Goal: Obtain resource: Obtain resource

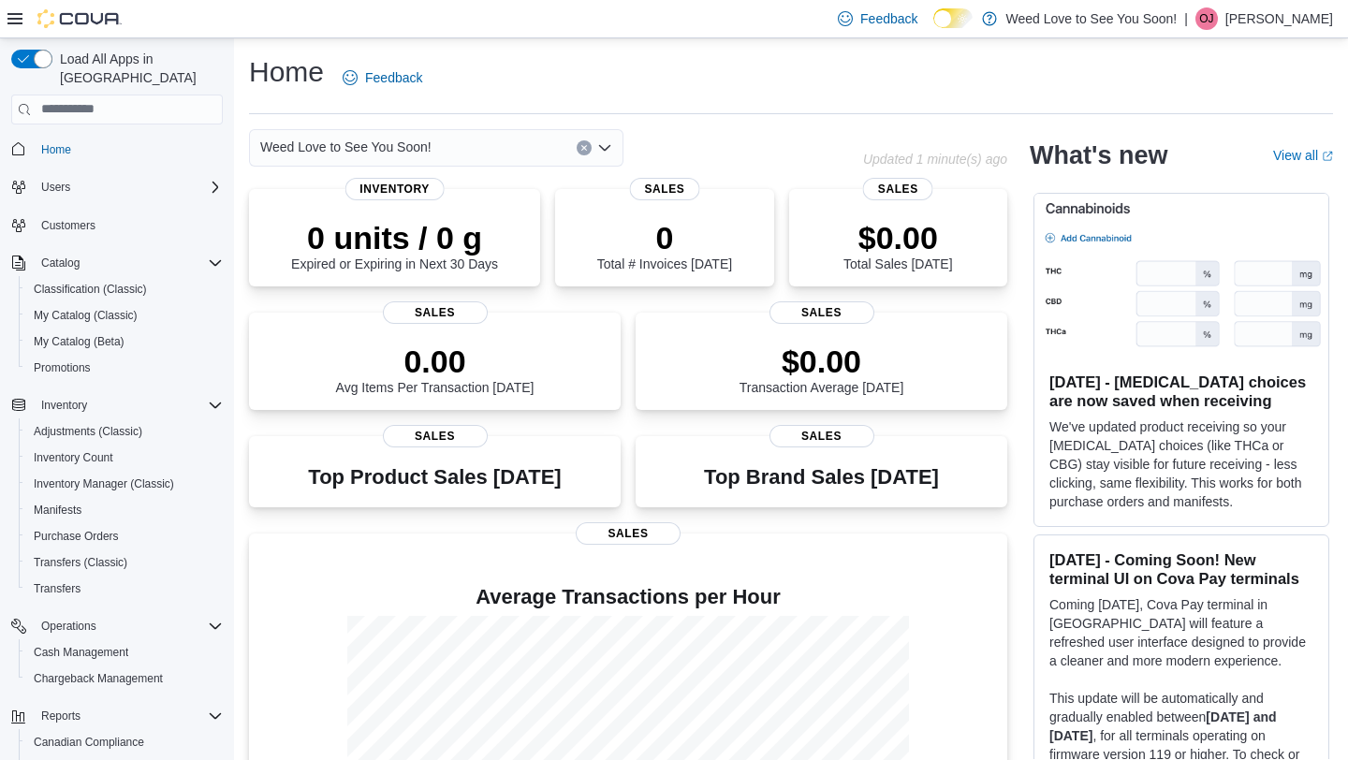
click at [1330, 87] on div "Home Feedback" at bounding box center [791, 77] width 1084 height 49
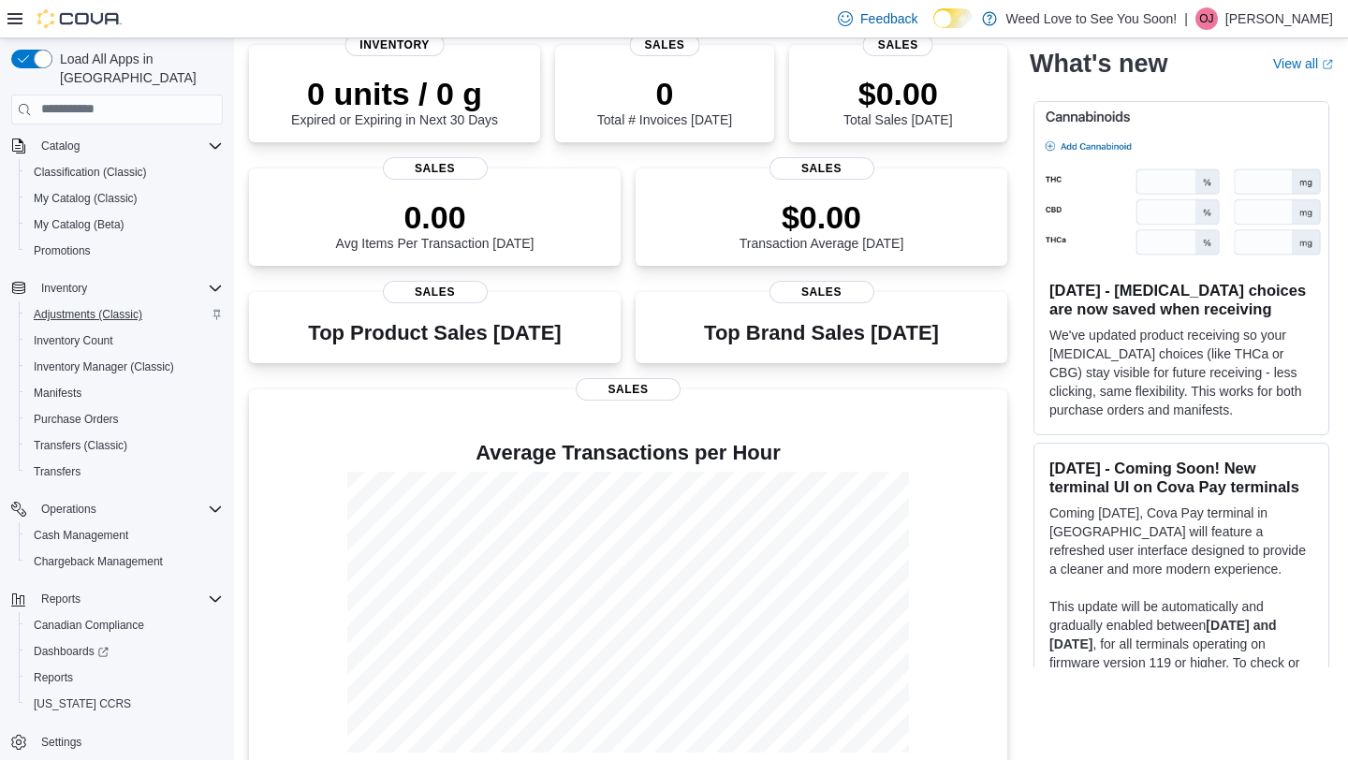
scroll to position [169, 0]
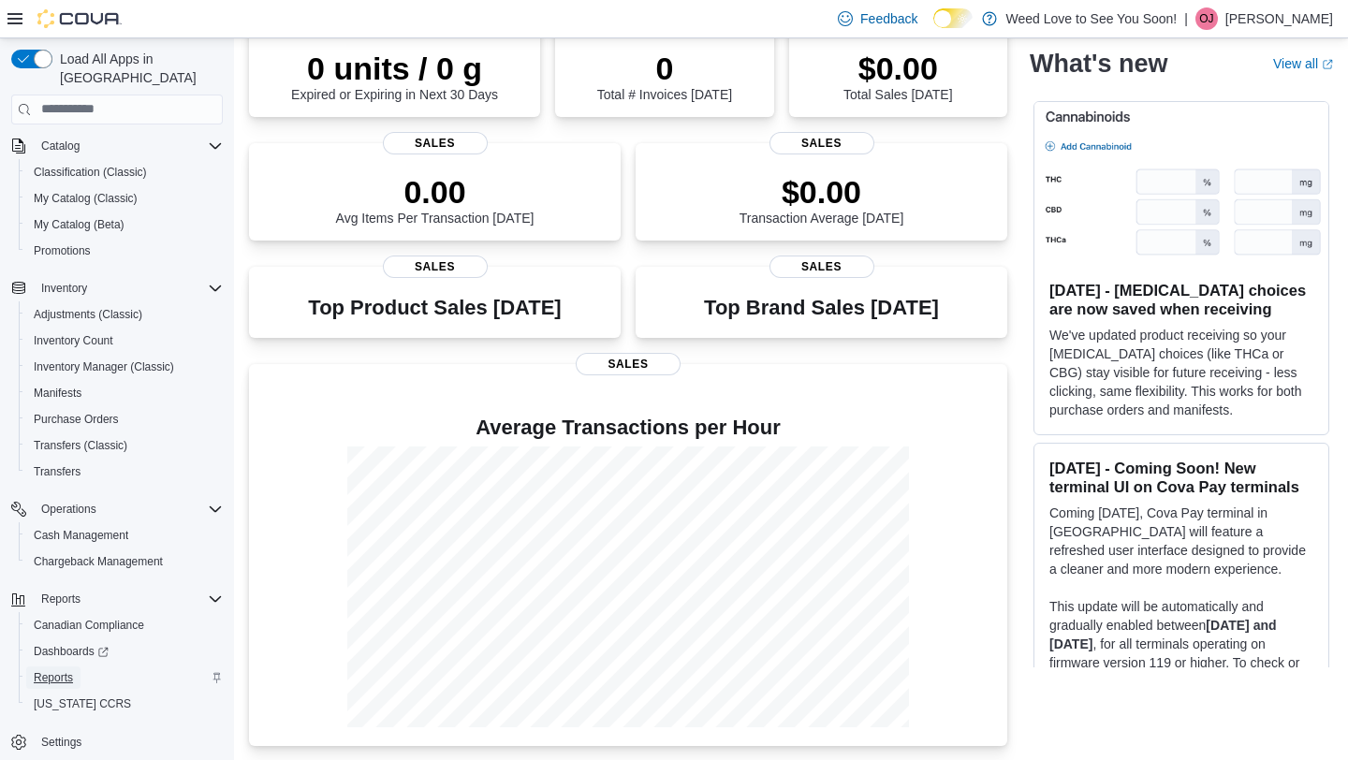
click at [66, 670] on span "Reports" at bounding box center [53, 677] width 39 height 15
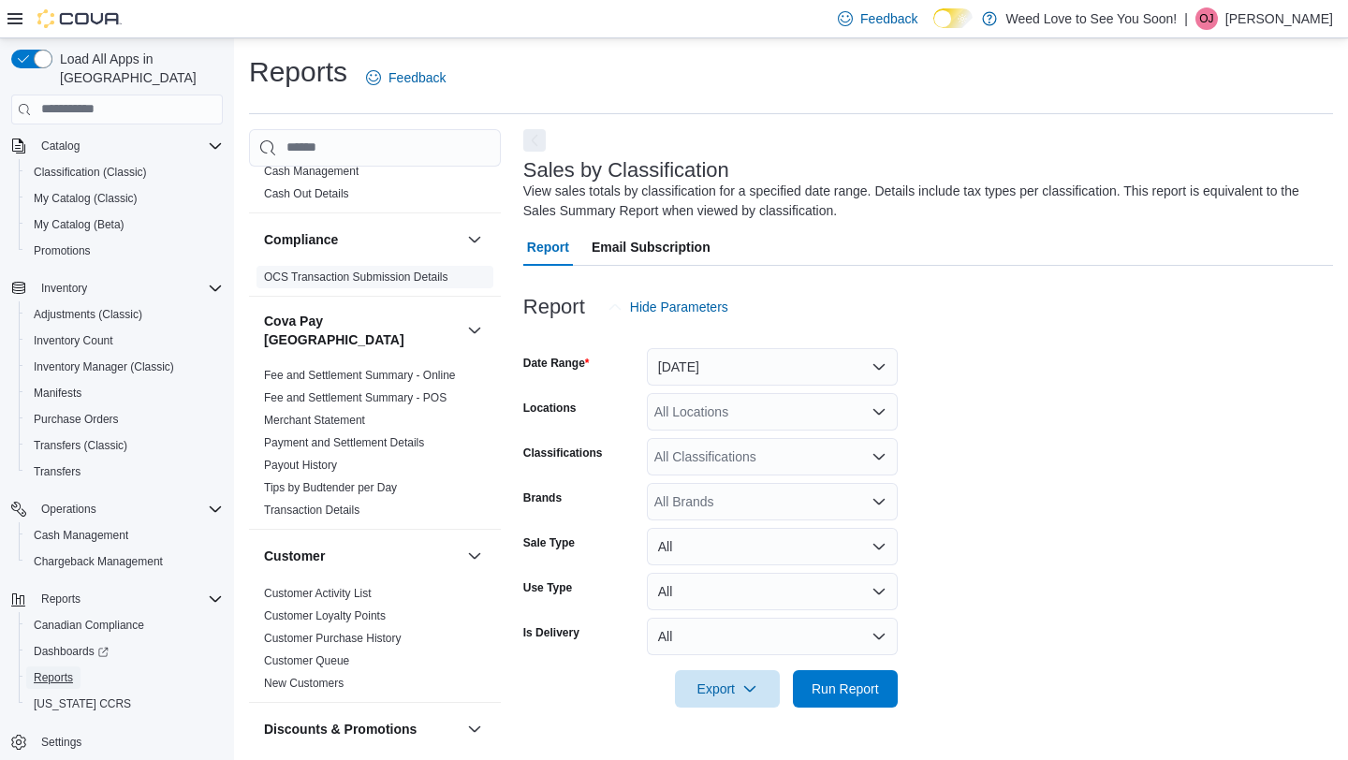
scroll to position [60, 0]
click at [379, 390] on link "Fee and Settlement Summary - POS" at bounding box center [355, 396] width 183 height 13
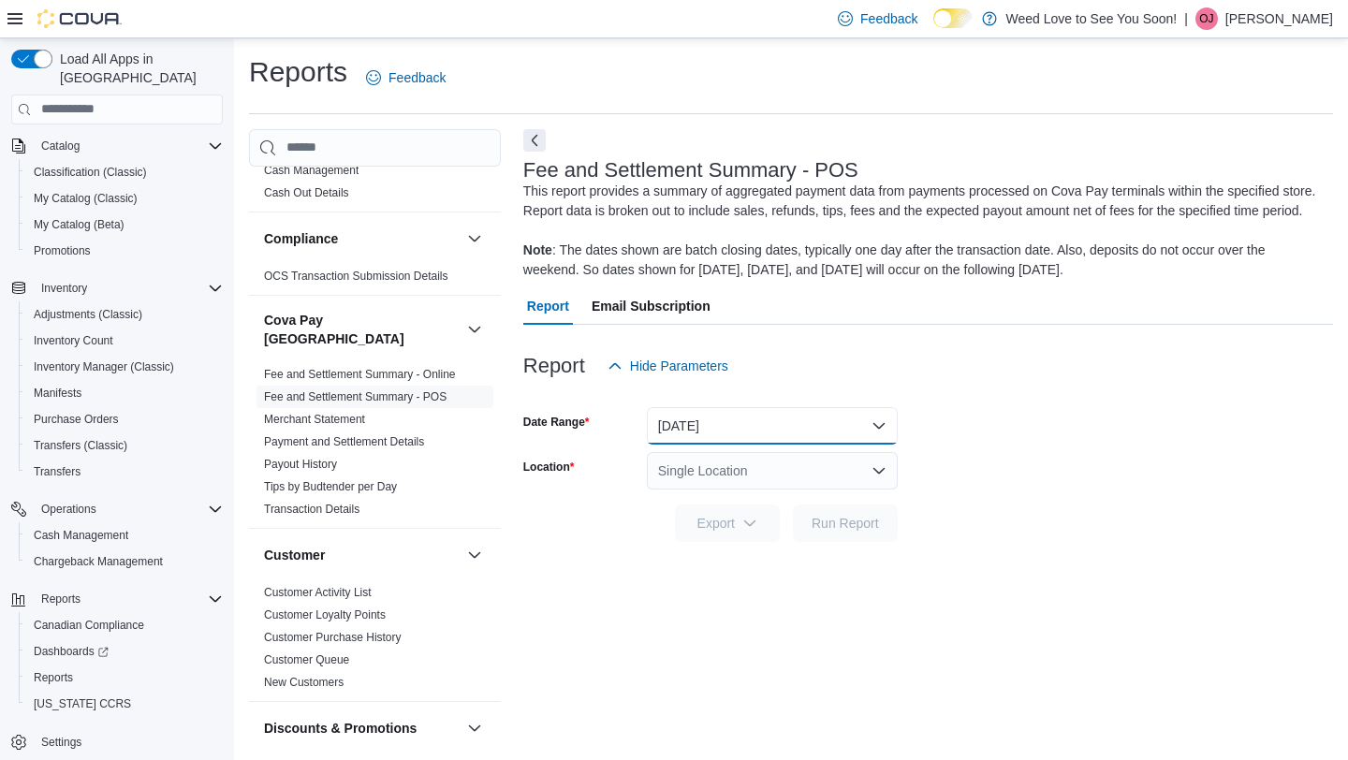
click at [882, 442] on button "[DATE]" at bounding box center [772, 425] width 251 height 37
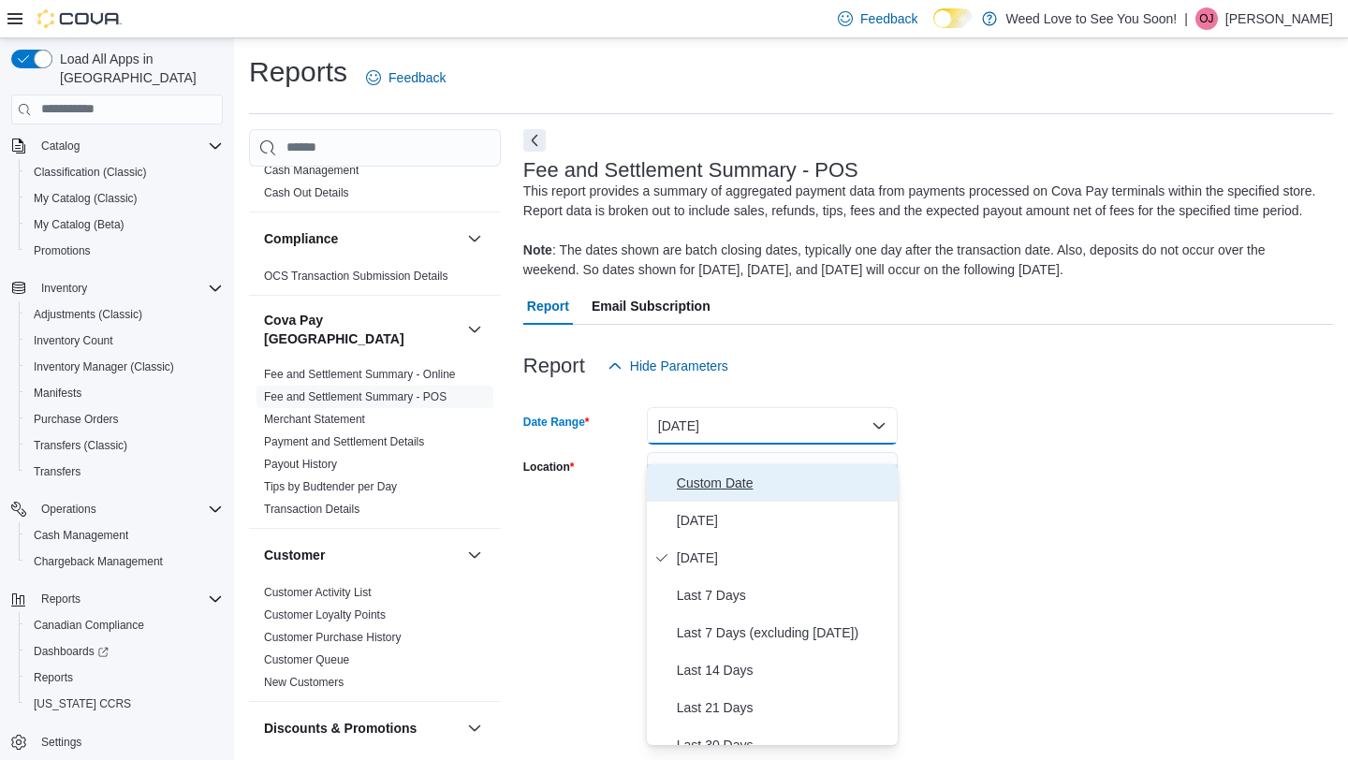
click at [763, 481] on span "Custom Date" at bounding box center [783, 483] width 213 height 22
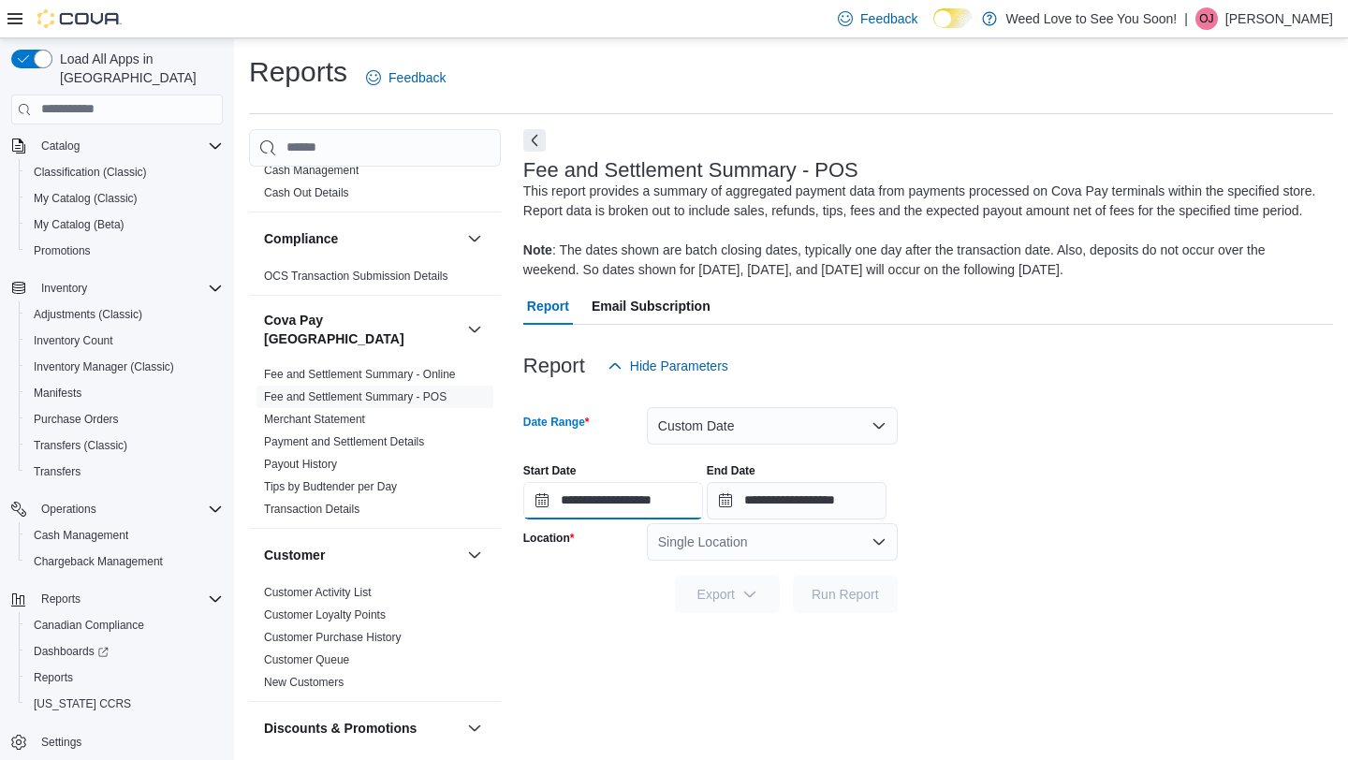
click at [614, 518] on input "**********" at bounding box center [613, 500] width 180 height 37
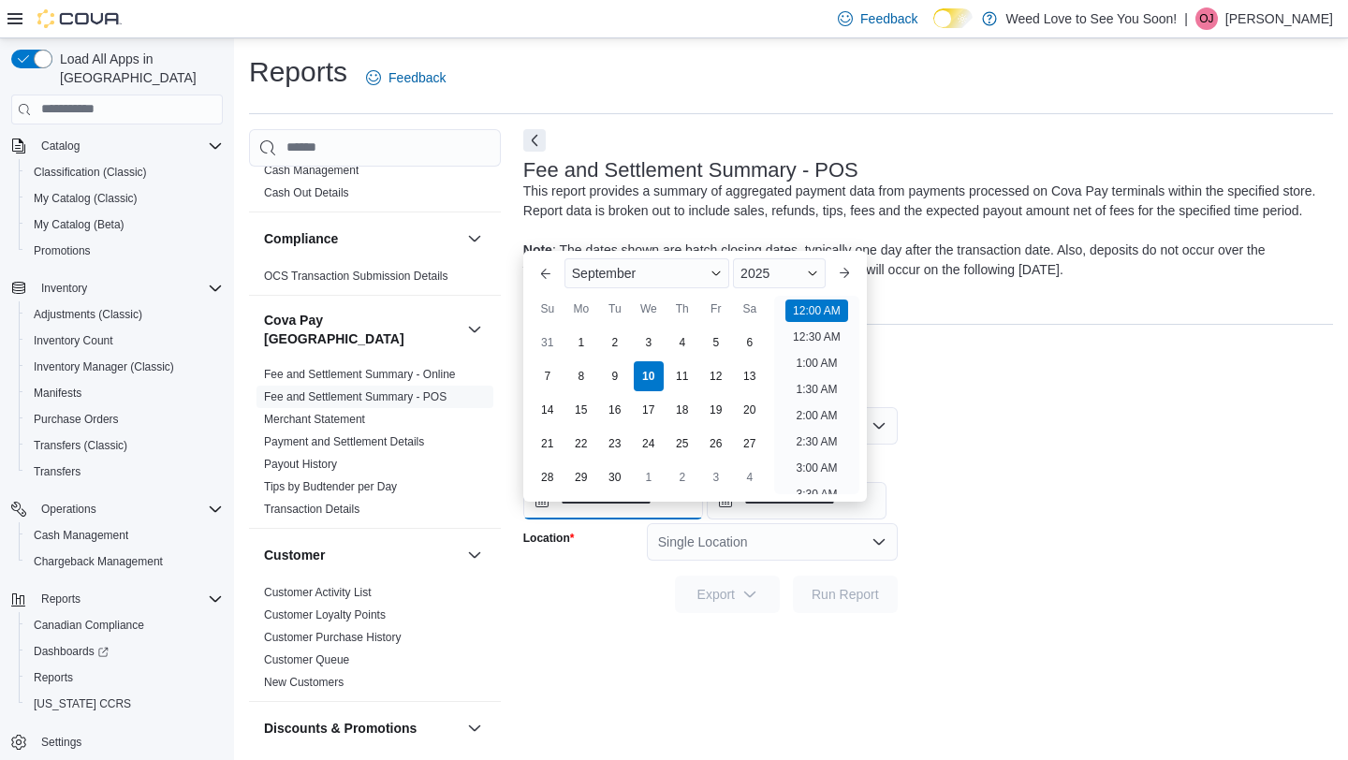
scroll to position [58, 0]
click at [547, 273] on button "Previous Month" at bounding box center [546, 273] width 30 height 30
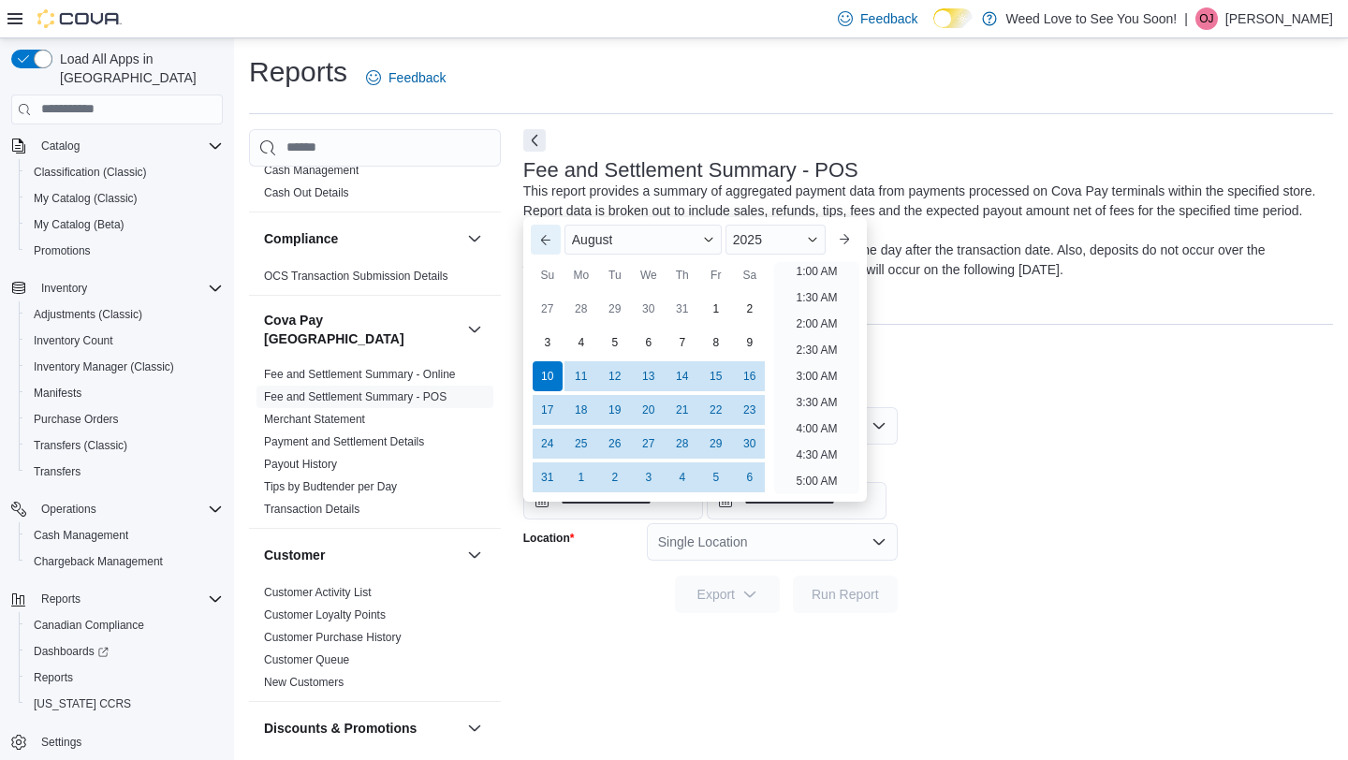
scroll to position [4, 0]
click at [551, 234] on button "Previous Month" at bounding box center [546, 240] width 30 height 30
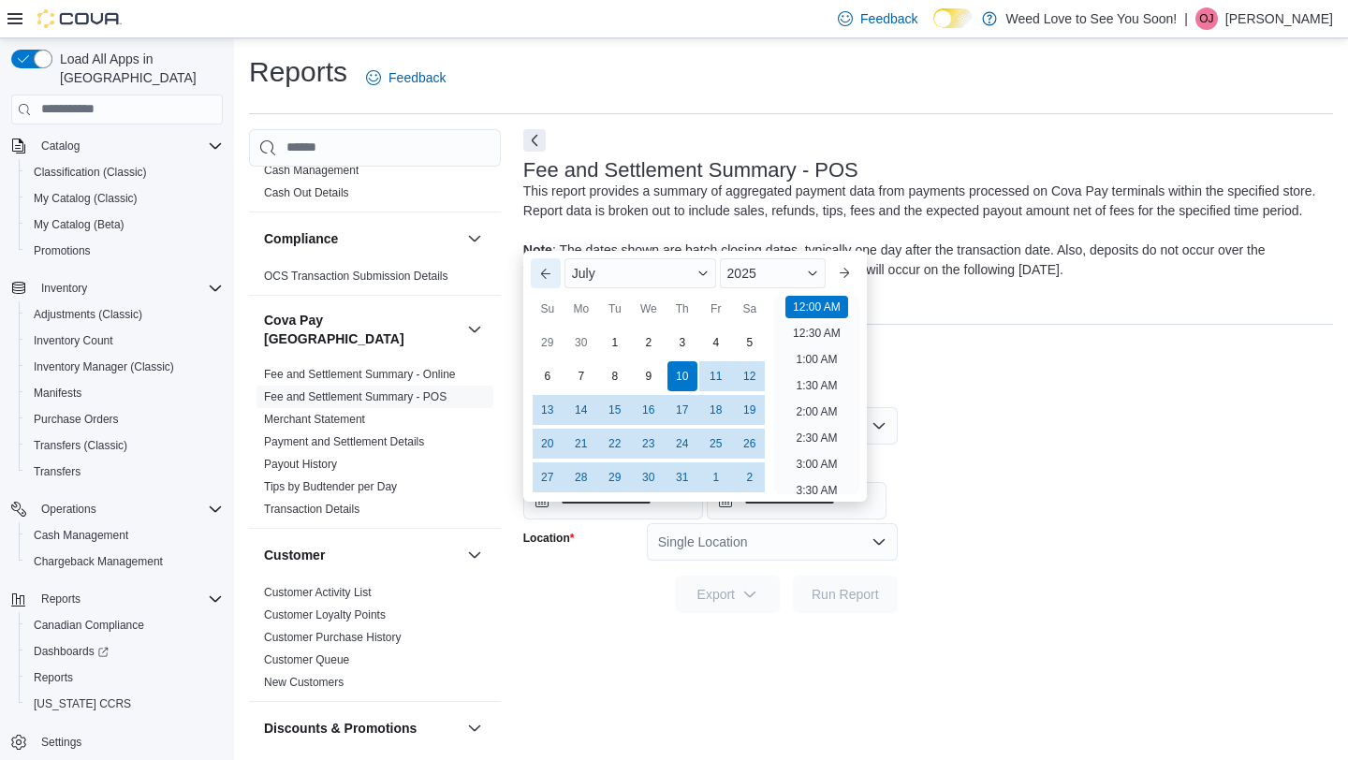
click at [544, 282] on button "Previous Month" at bounding box center [546, 273] width 30 height 30
click at [678, 332] on div "1" at bounding box center [682, 342] width 33 height 33
type input "**********"
click at [993, 438] on form "**********" at bounding box center [928, 499] width 810 height 228
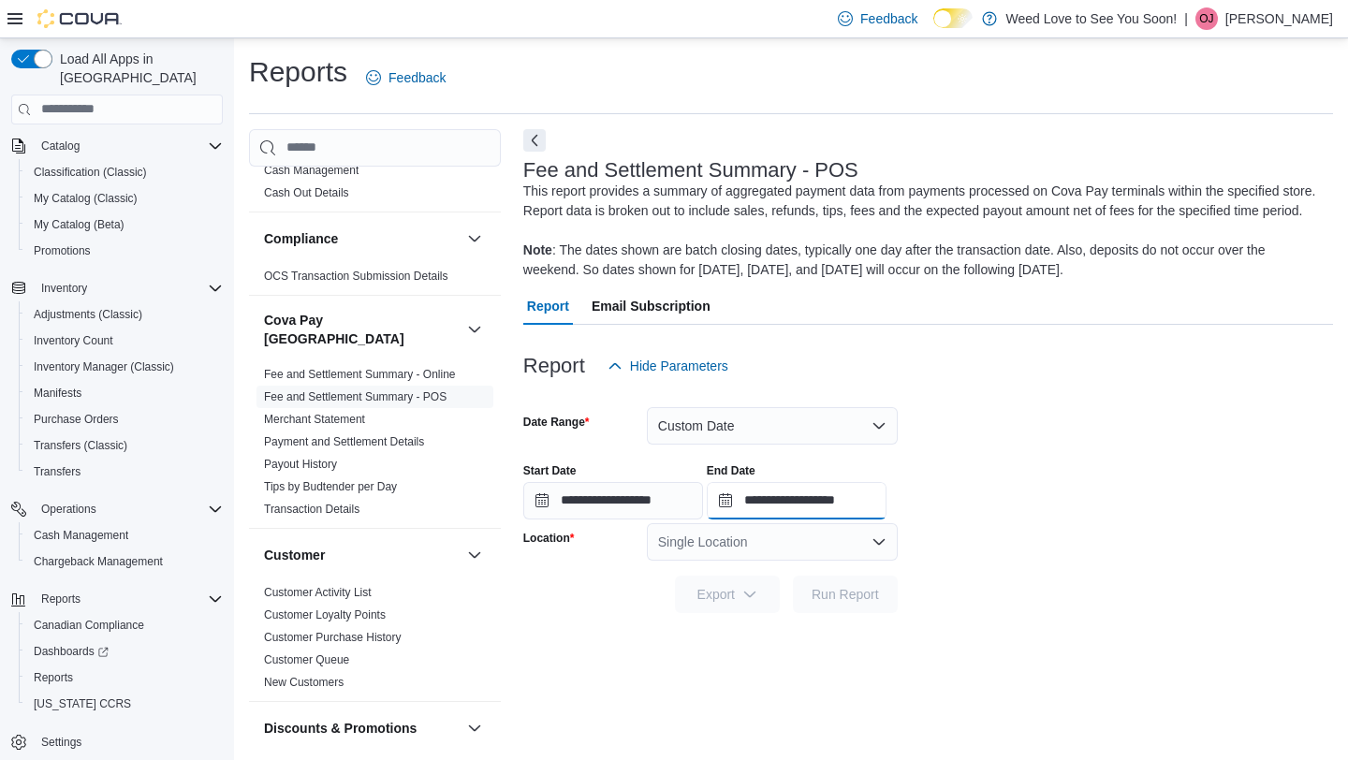
click at [806, 520] on input "**********" at bounding box center [797, 500] width 180 height 37
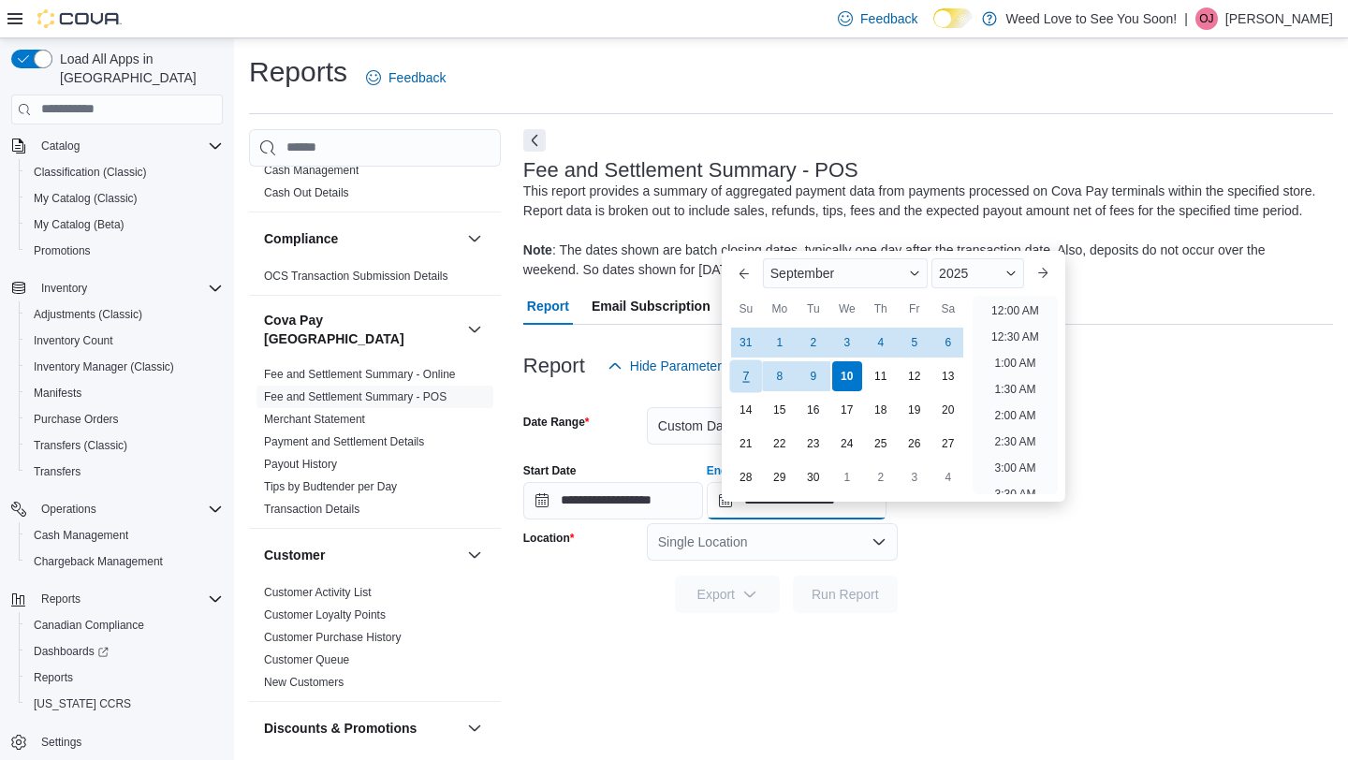
scroll to position [1064, 0]
click at [747, 271] on button "Previous Month" at bounding box center [744, 273] width 30 height 30
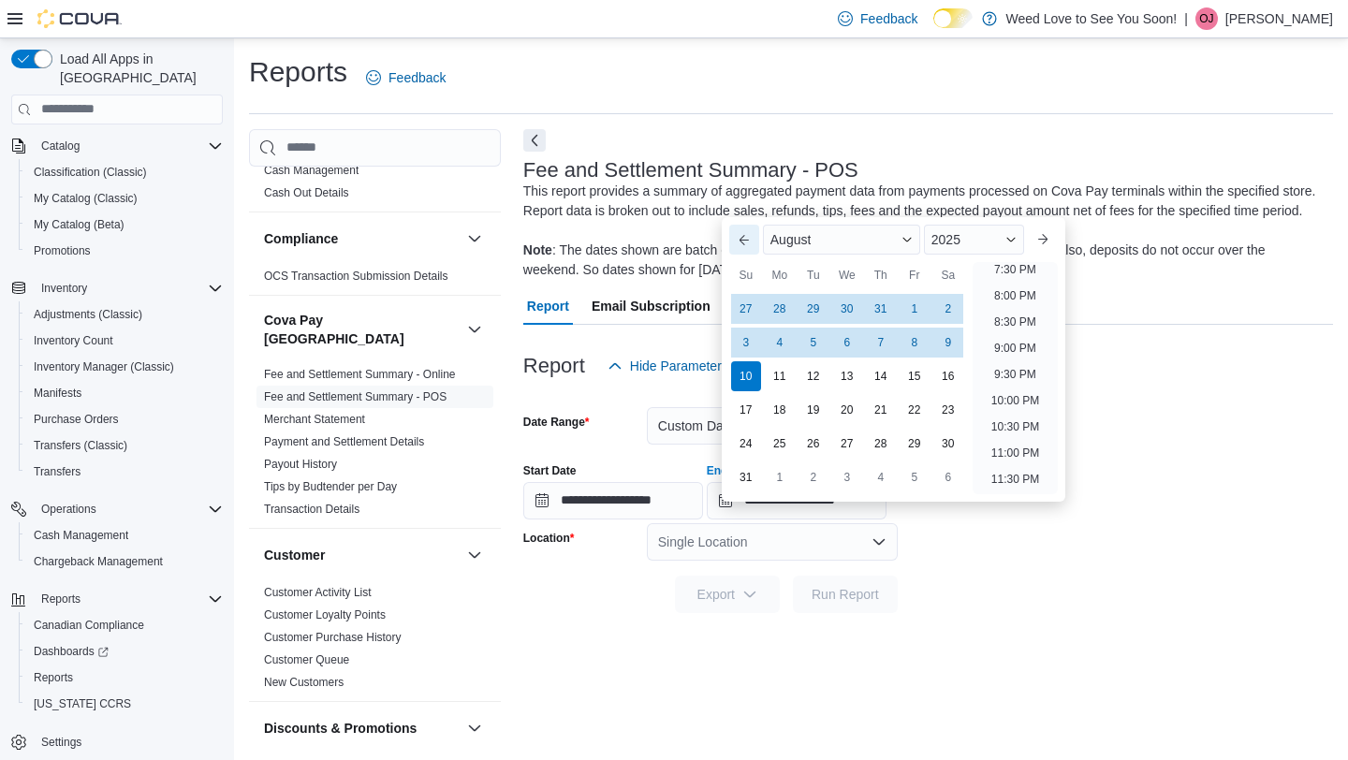
click at [746, 241] on button "Previous Month" at bounding box center [744, 240] width 30 height 30
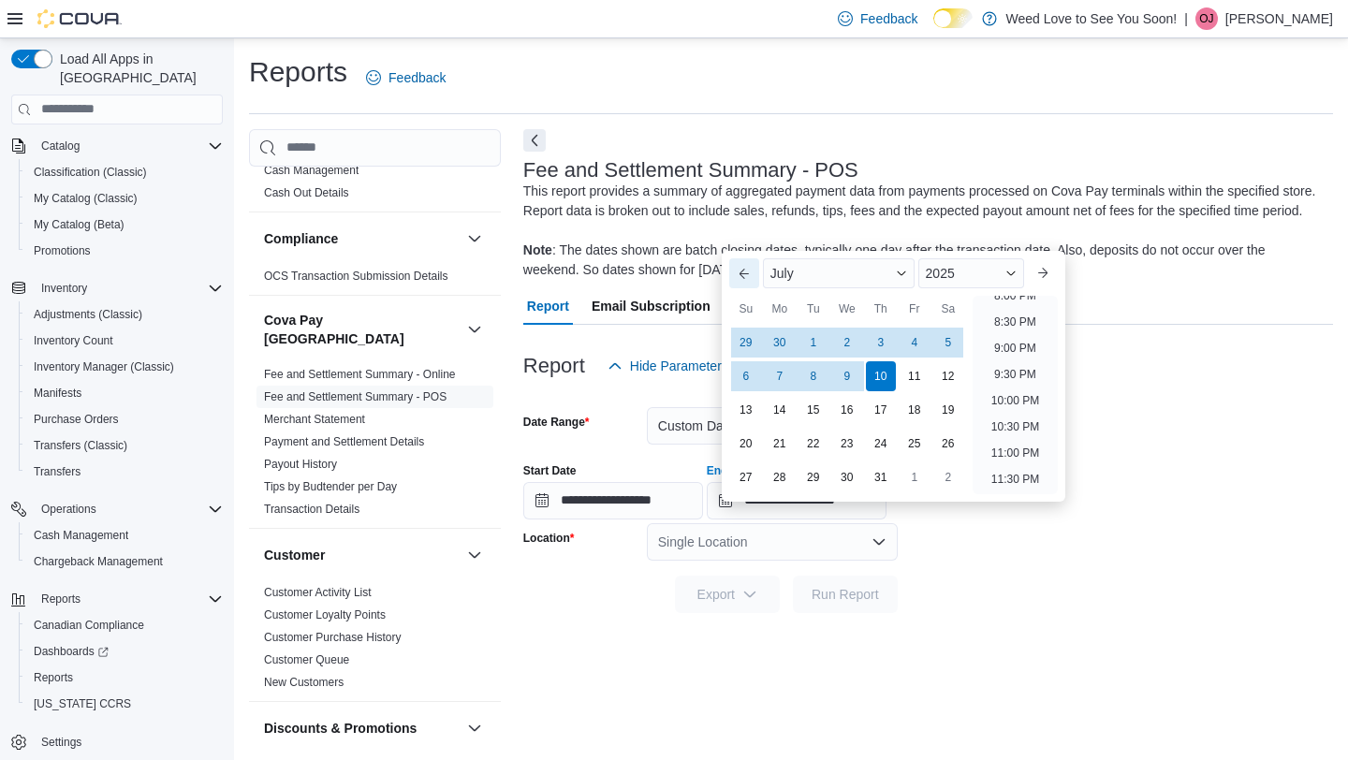
click at [743, 280] on button "Previous Month" at bounding box center [744, 273] width 30 height 30
click at [937, 474] on div "31" at bounding box center [948, 477] width 33 height 33
type input "**********"
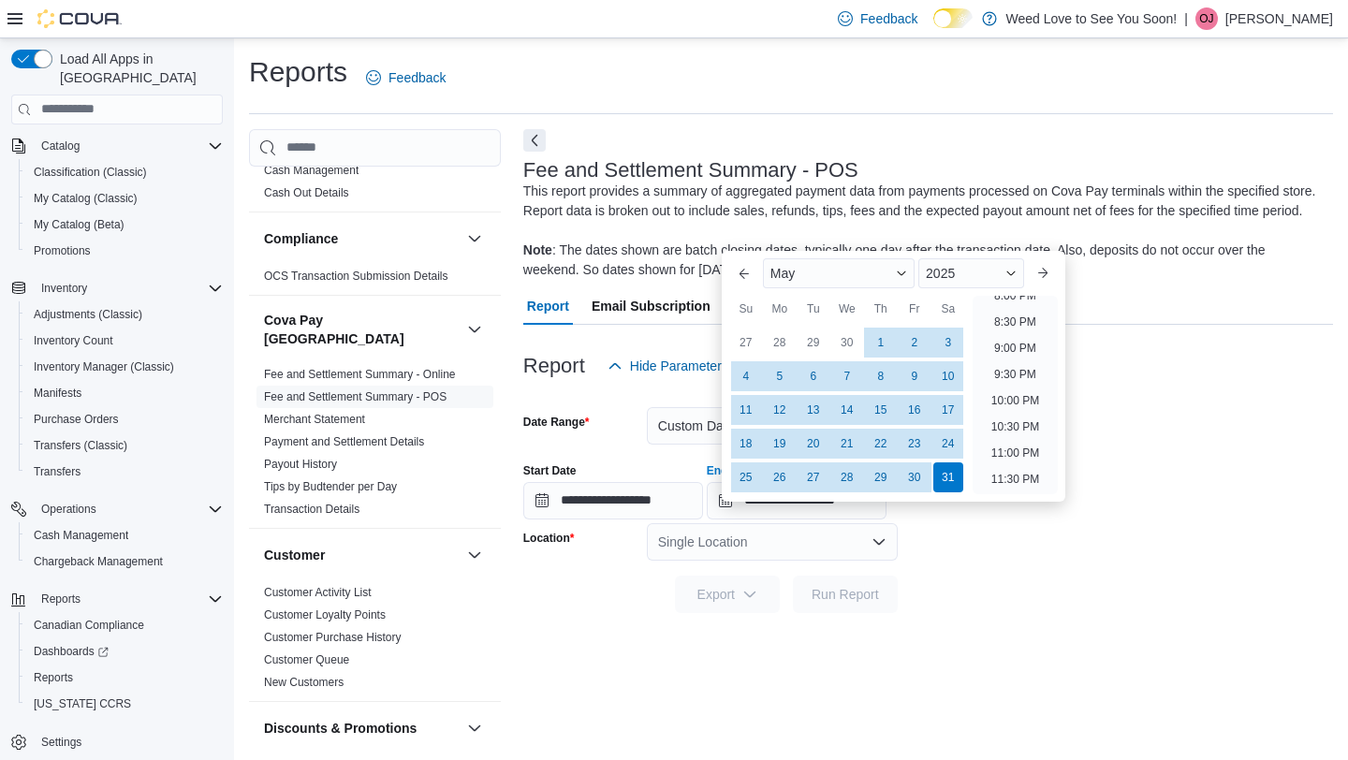
click at [1039, 603] on form "**********" at bounding box center [928, 499] width 810 height 228
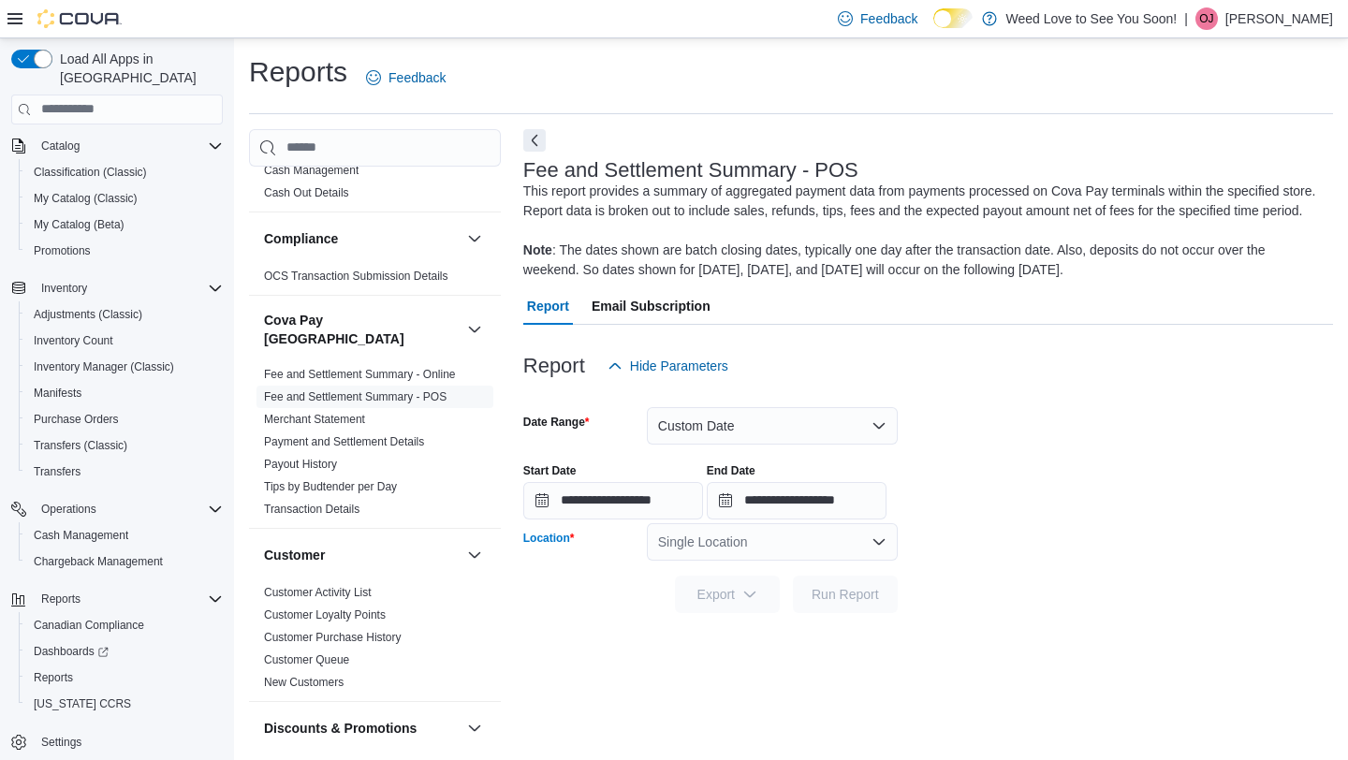
click at [877, 544] on icon "Open list of options" at bounding box center [879, 541] width 11 height 6
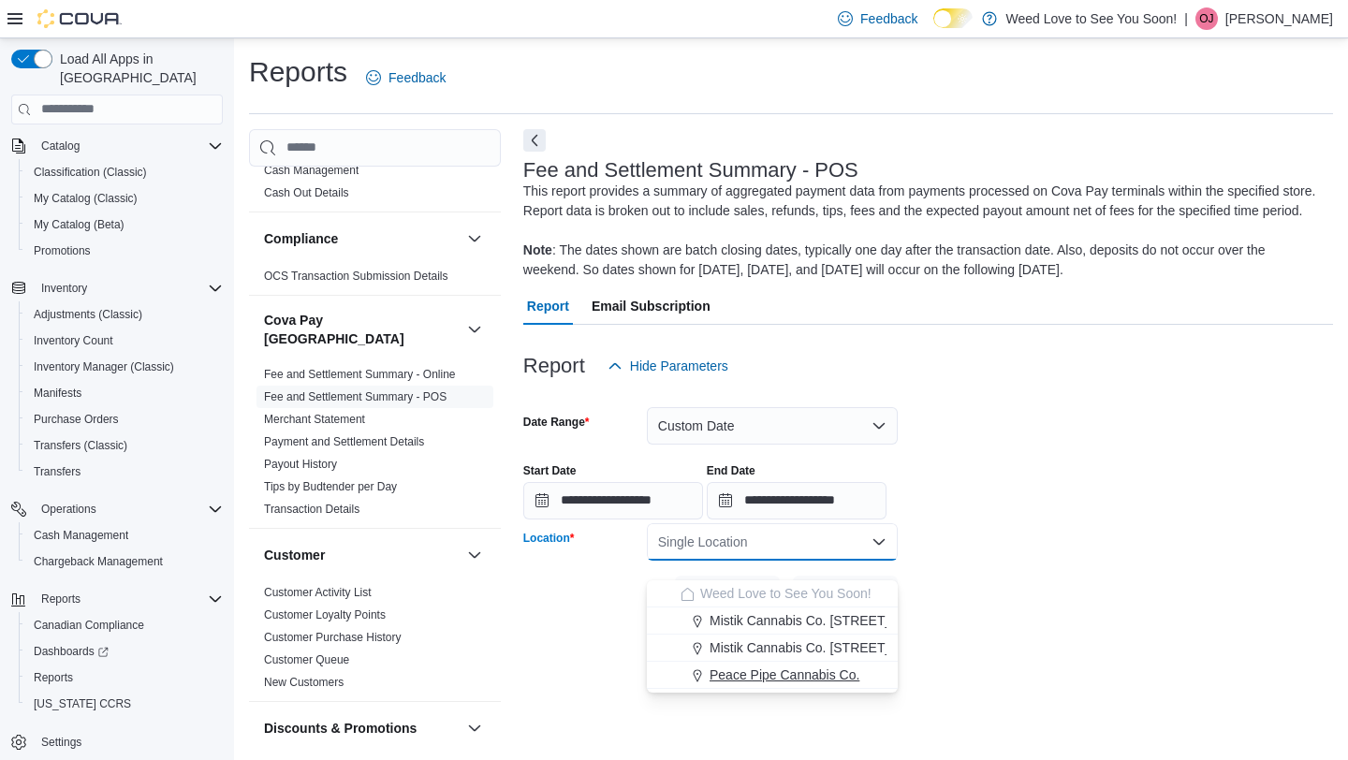
click at [849, 679] on span "Peace Pipe Cannabis Co." at bounding box center [785, 675] width 150 height 19
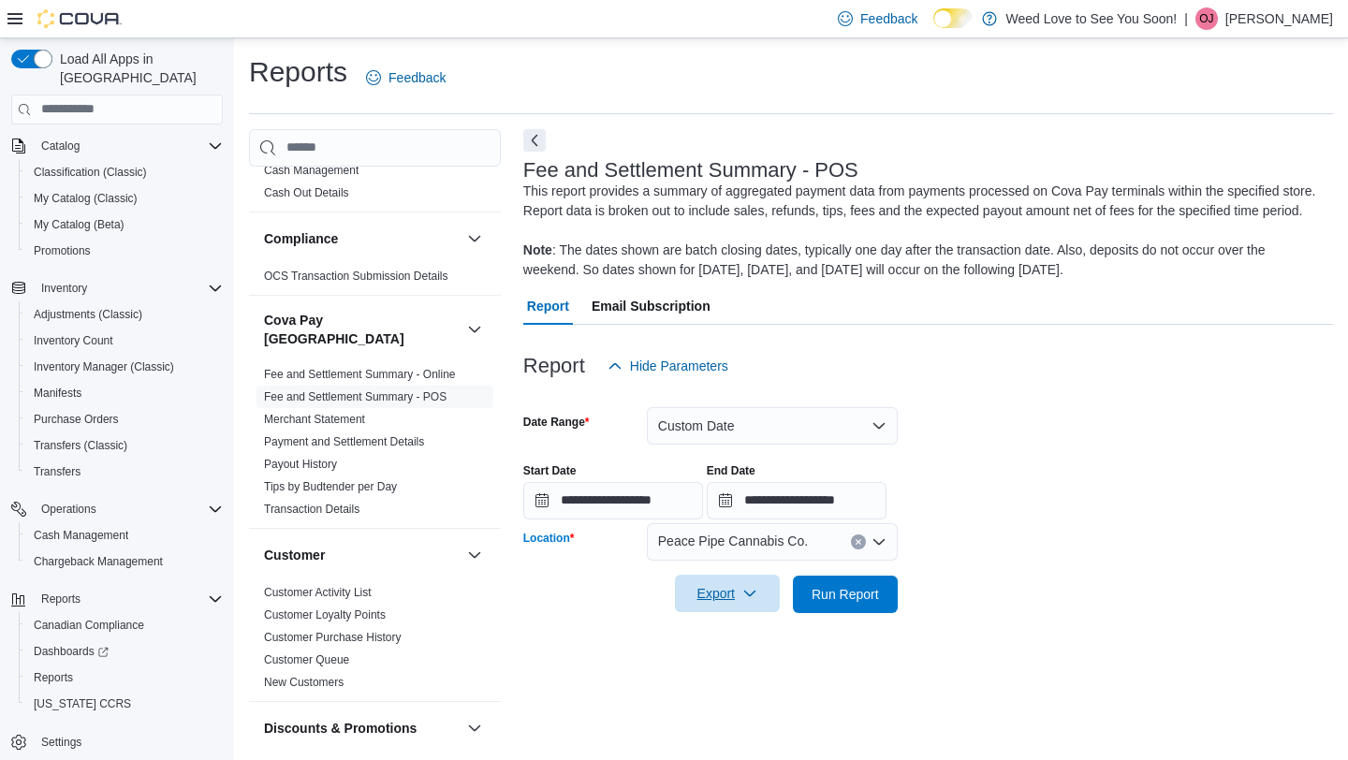
click at [765, 612] on span "Export" at bounding box center [727, 593] width 82 height 37
click at [736, 508] on button "Export to Excel" at bounding box center [728, 499] width 107 height 37
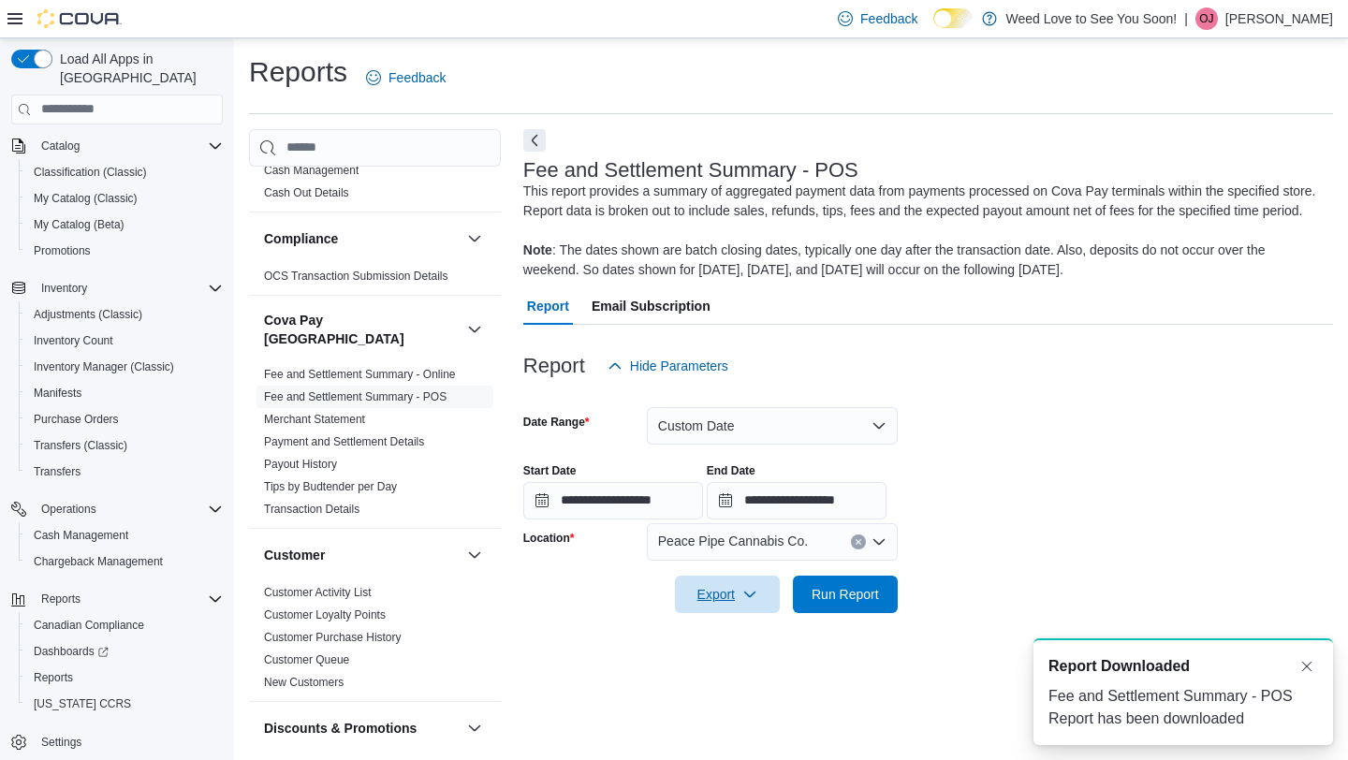
scroll to position [0, 0]
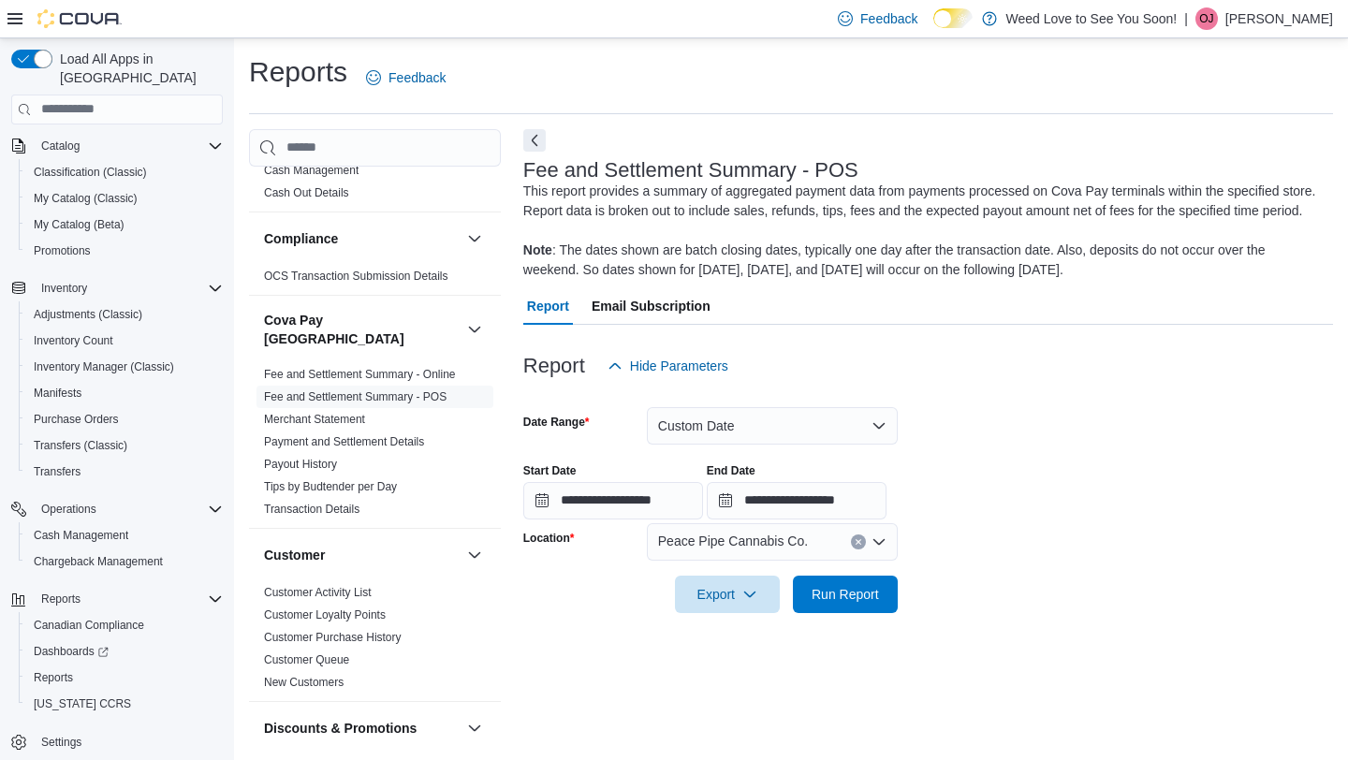
click at [861, 550] on button "Clear input" at bounding box center [858, 542] width 15 height 15
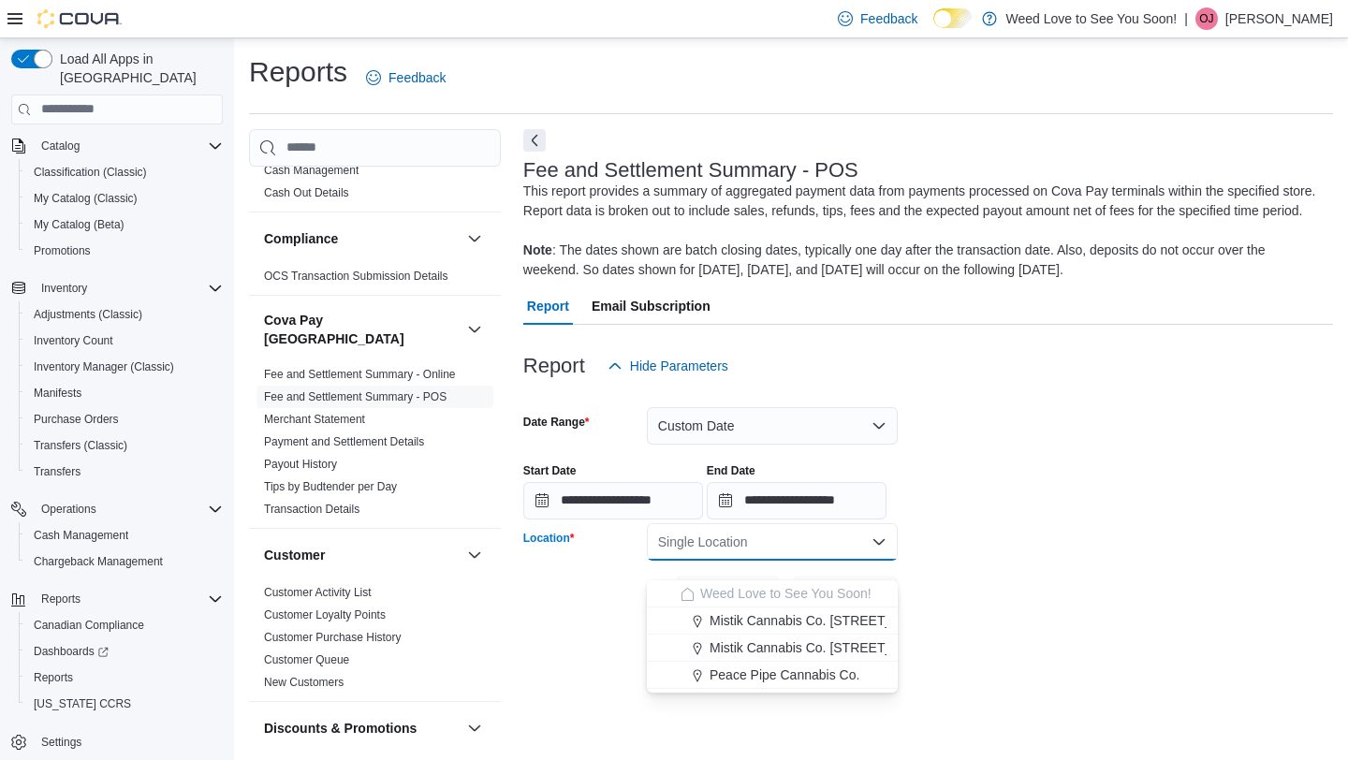
click at [873, 550] on icon "Close list of options" at bounding box center [879, 542] width 15 height 15
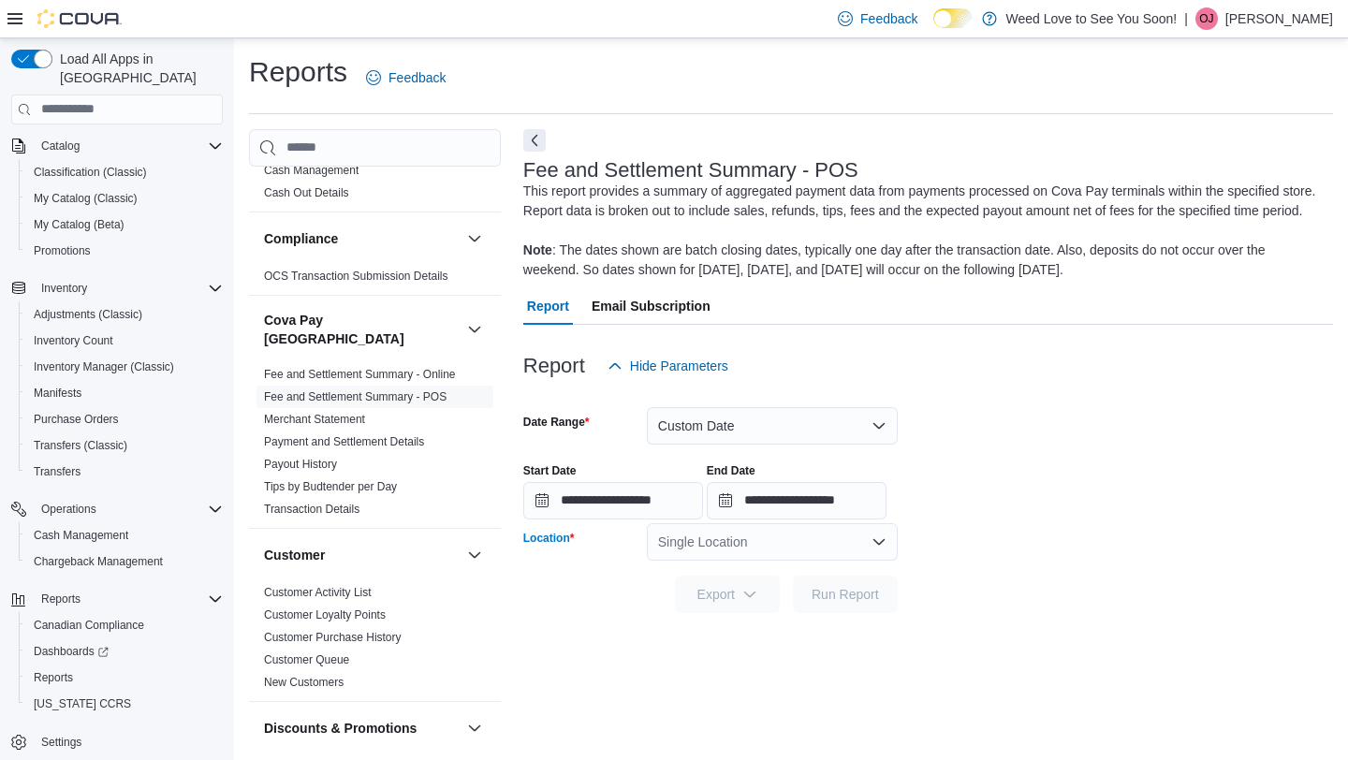
click at [873, 550] on icon "Open list of options" at bounding box center [879, 542] width 15 height 15
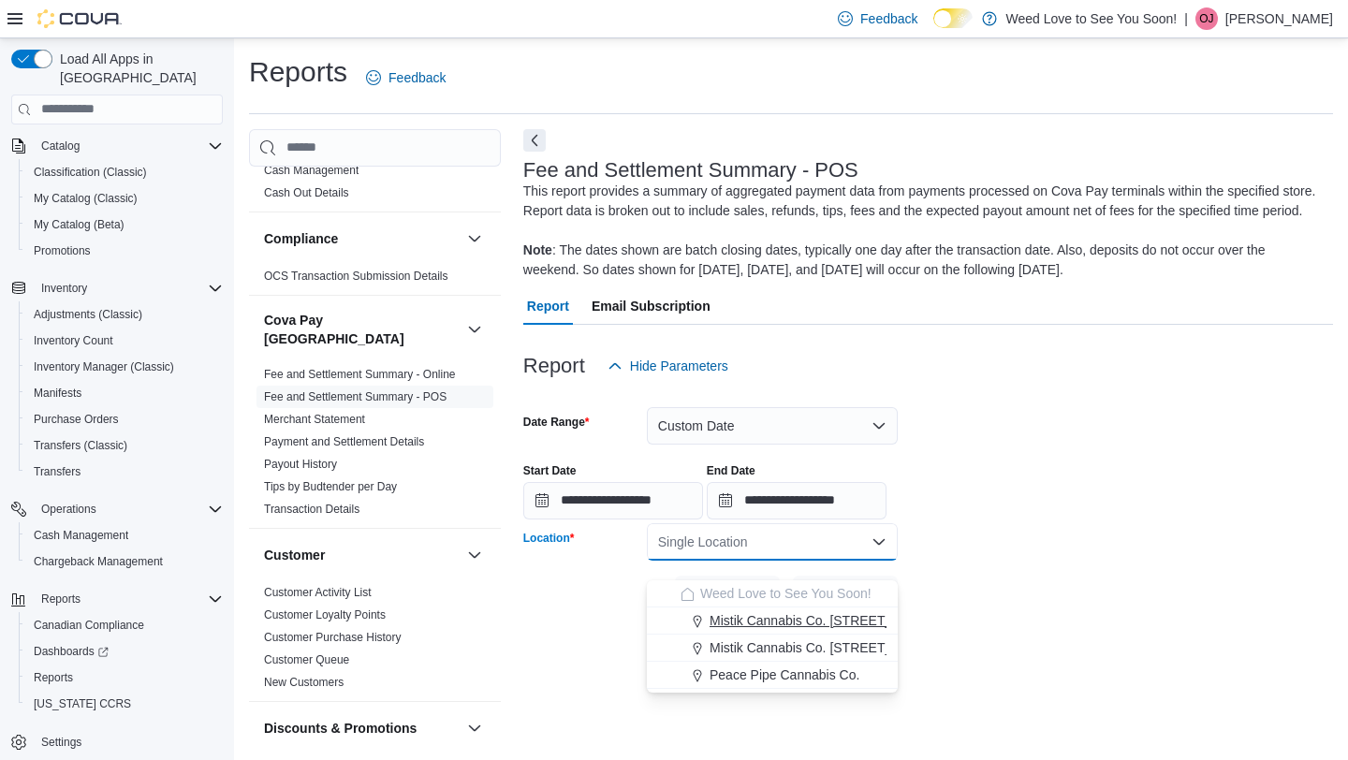
click at [855, 623] on span "Mistik Cannabis Co. [STREET_ADDRESS]" at bounding box center [835, 620] width 250 height 19
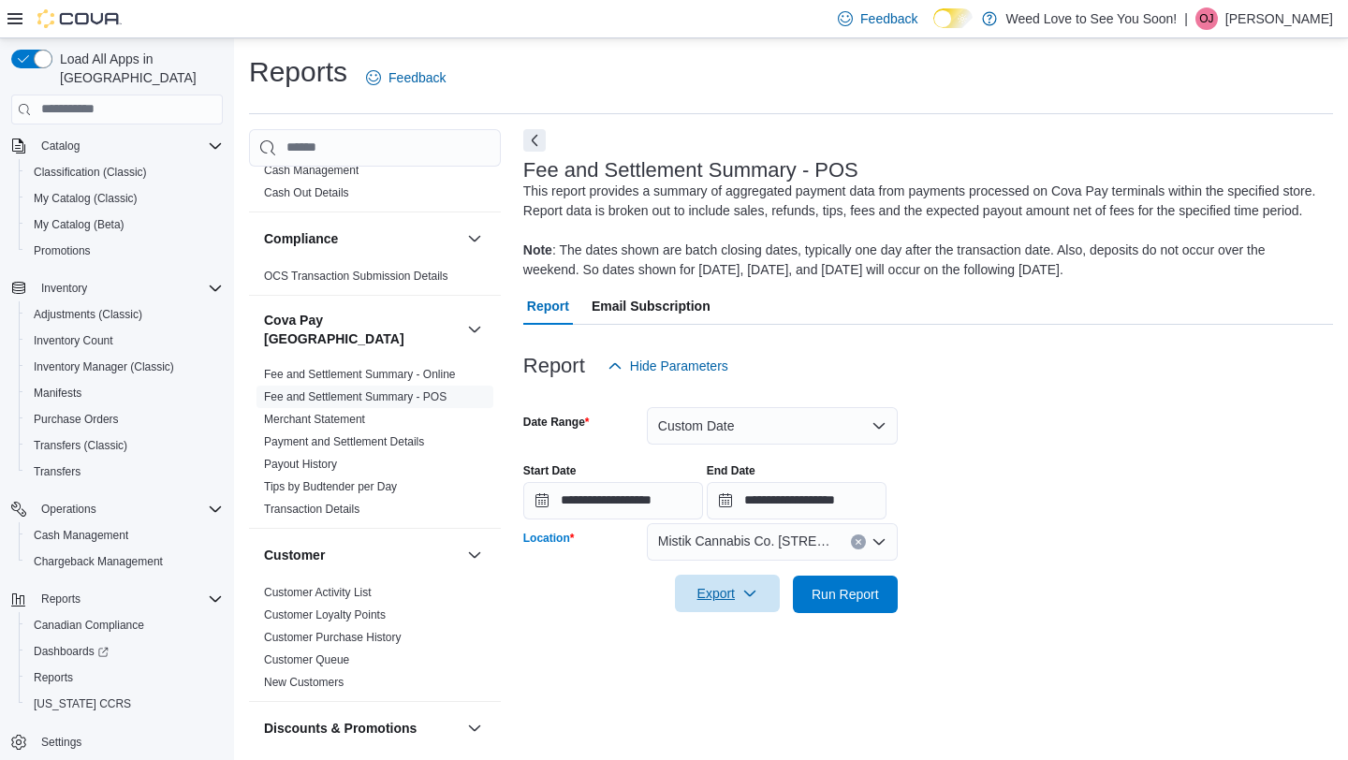
click at [752, 601] on icon "button" at bounding box center [750, 593] width 15 height 15
click at [728, 502] on span "Export to Excel" at bounding box center [728, 500] width 84 height 15
click at [882, 550] on icon "Open list of options" at bounding box center [879, 542] width 15 height 15
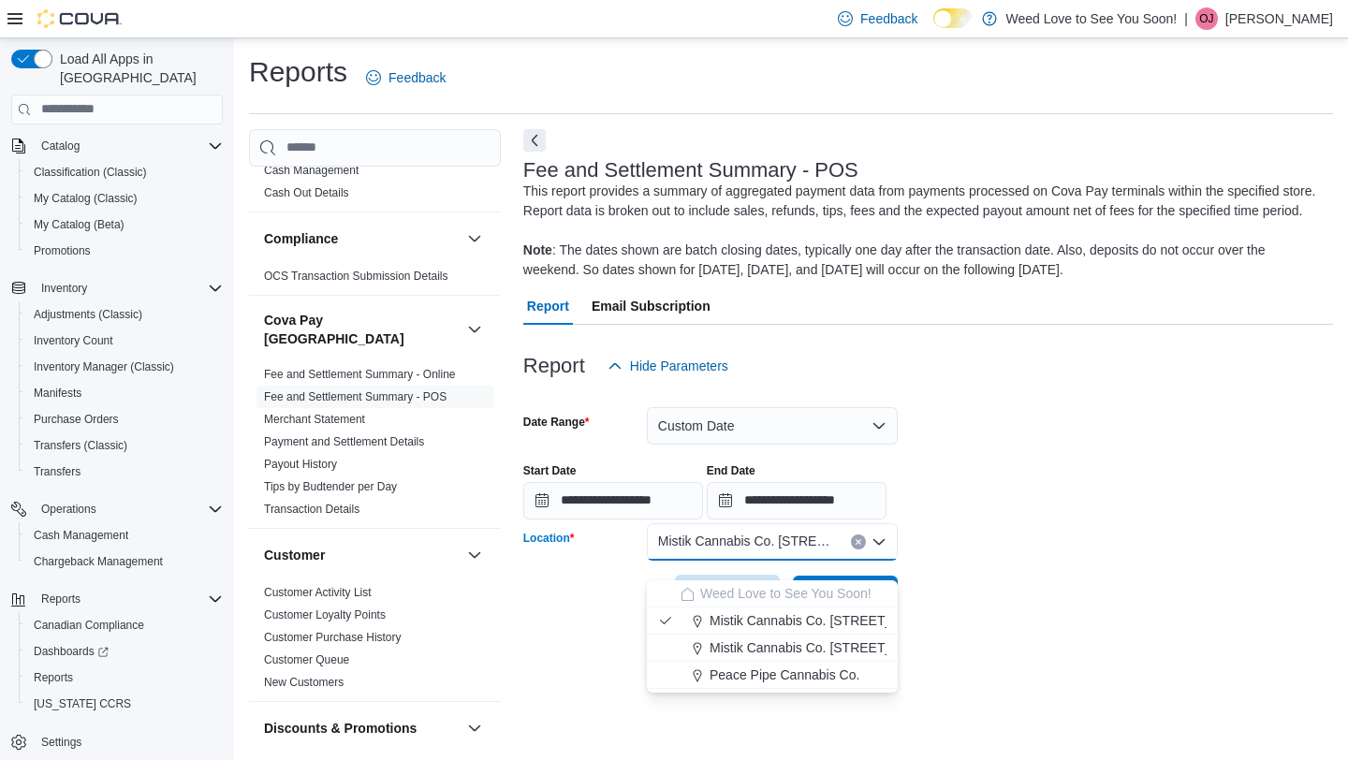
click at [863, 550] on button "Clear input" at bounding box center [858, 542] width 15 height 15
click at [879, 544] on icon "Close list of options" at bounding box center [879, 541] width 11 height 6
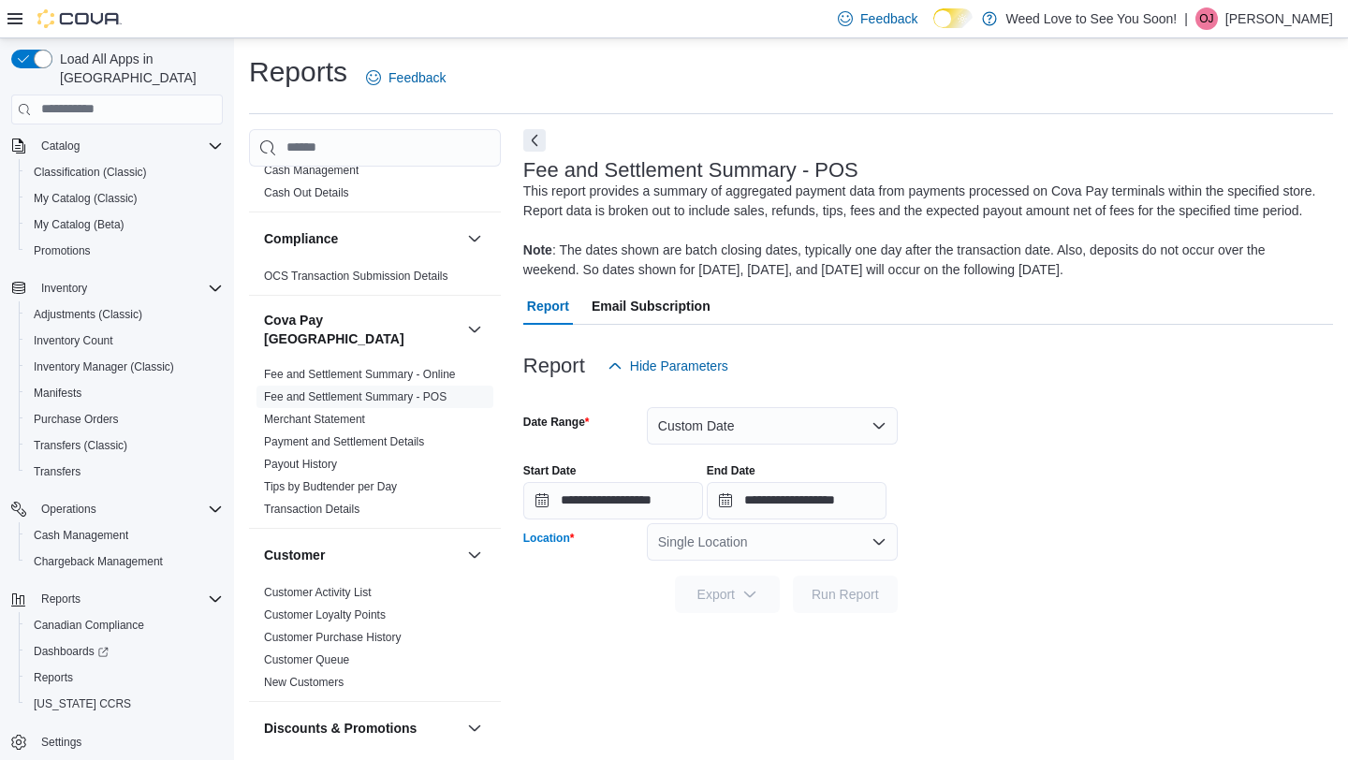
click at [879, 544] on icon "Open list of options" at bounding box center [879, 541] width 11 height 6
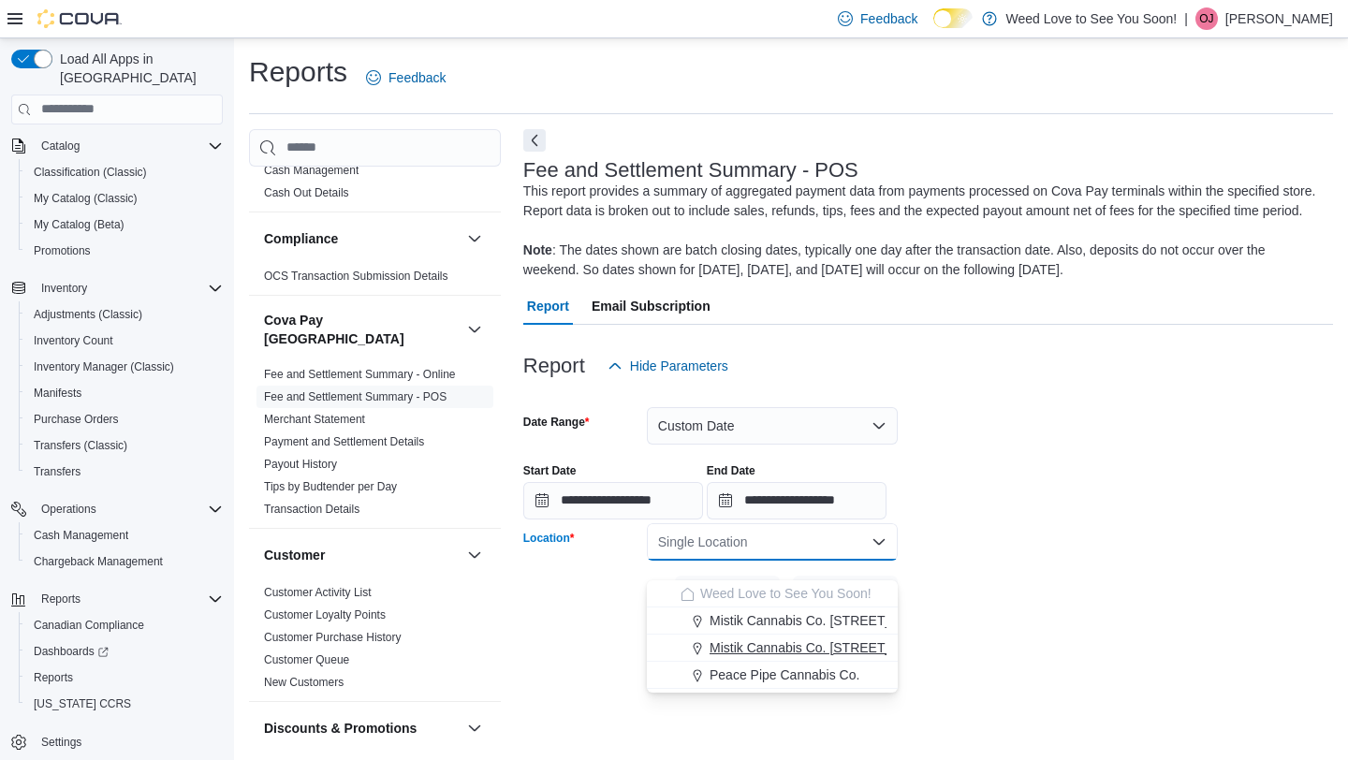
click at [866, 650] on span "Mistik Cannabis Co. [STREET_ADDRESS]" at bounding box center [835, 648] width 250 height 19
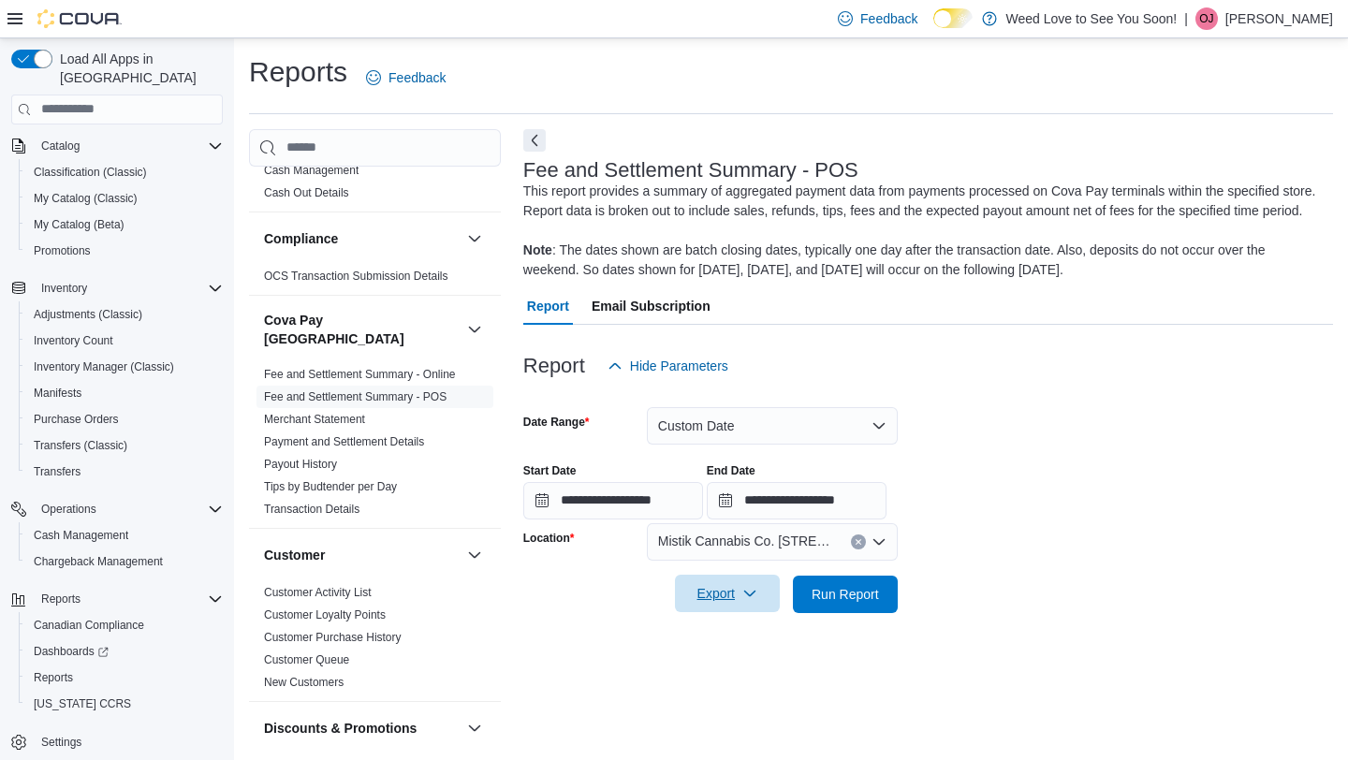
click at [755, 601] on icon "button" at bounding box center [750, 593] width 15 height 15
click at [737, 507] on span "Export to Excel" at bounding box center [728, 500] width 84 height 15
click at [364, 413] on link "Merchant Statement" at bounding box center [314, 419] width 101 height 13
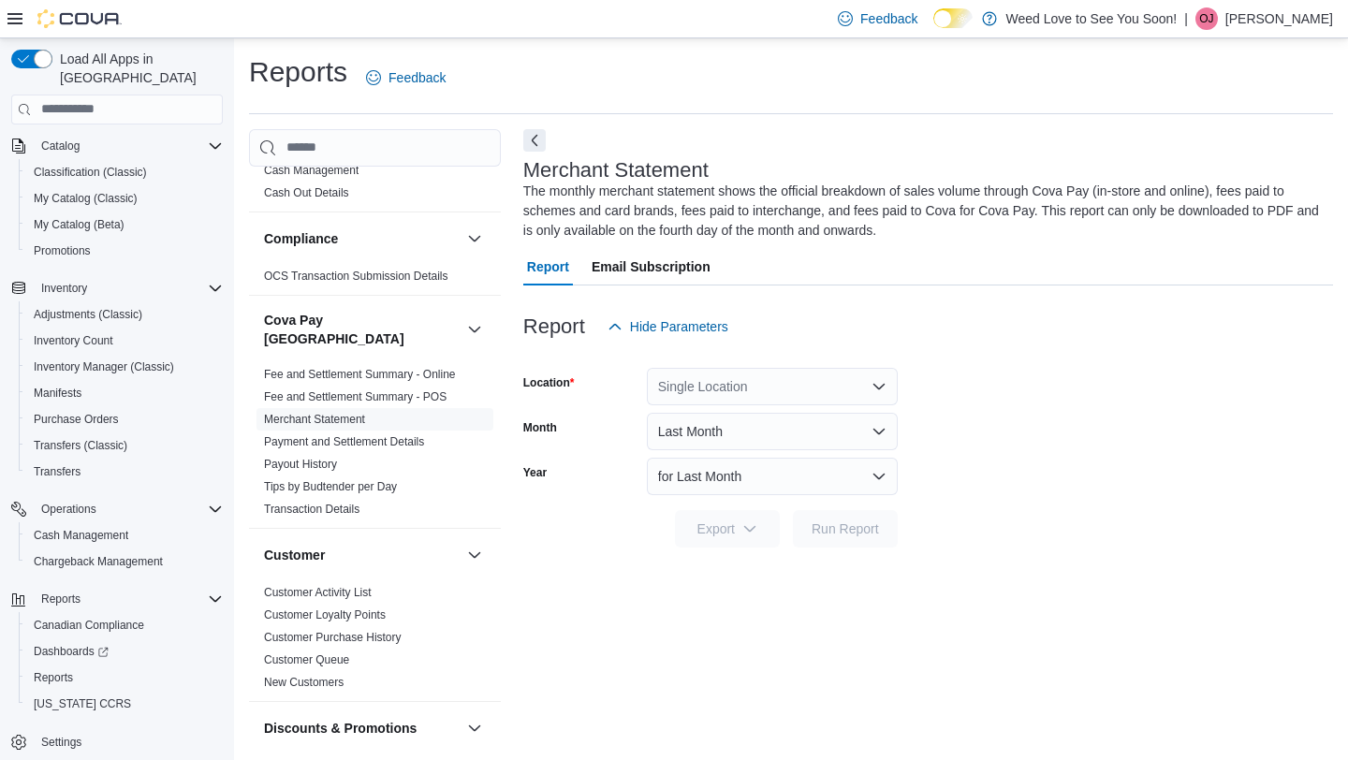
click at [880, 390] on icon "Open list of options" at bounding box center [879, 386] width 15 height 15
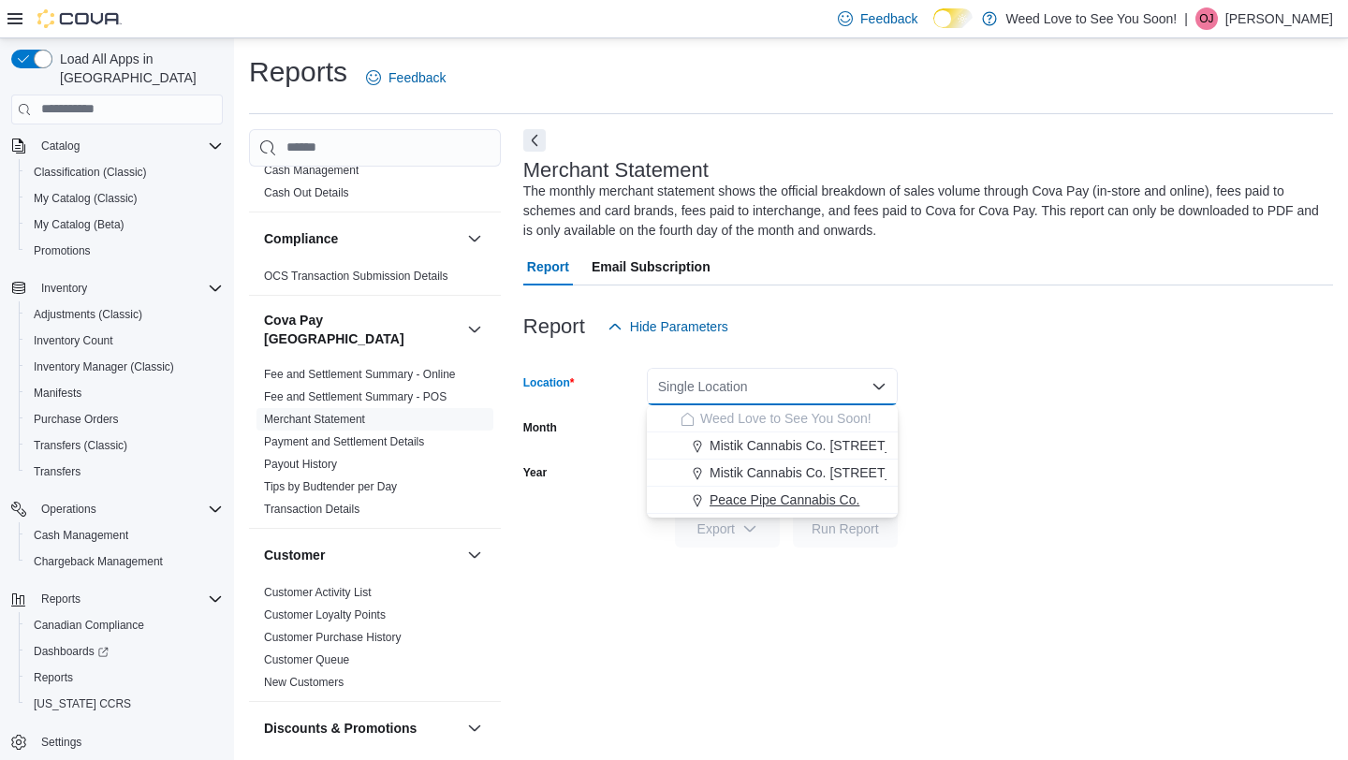
click at [858, 503] on span "Peace Pipe Cannabis Co." at bounding box center [785, 500] width 150 height 19
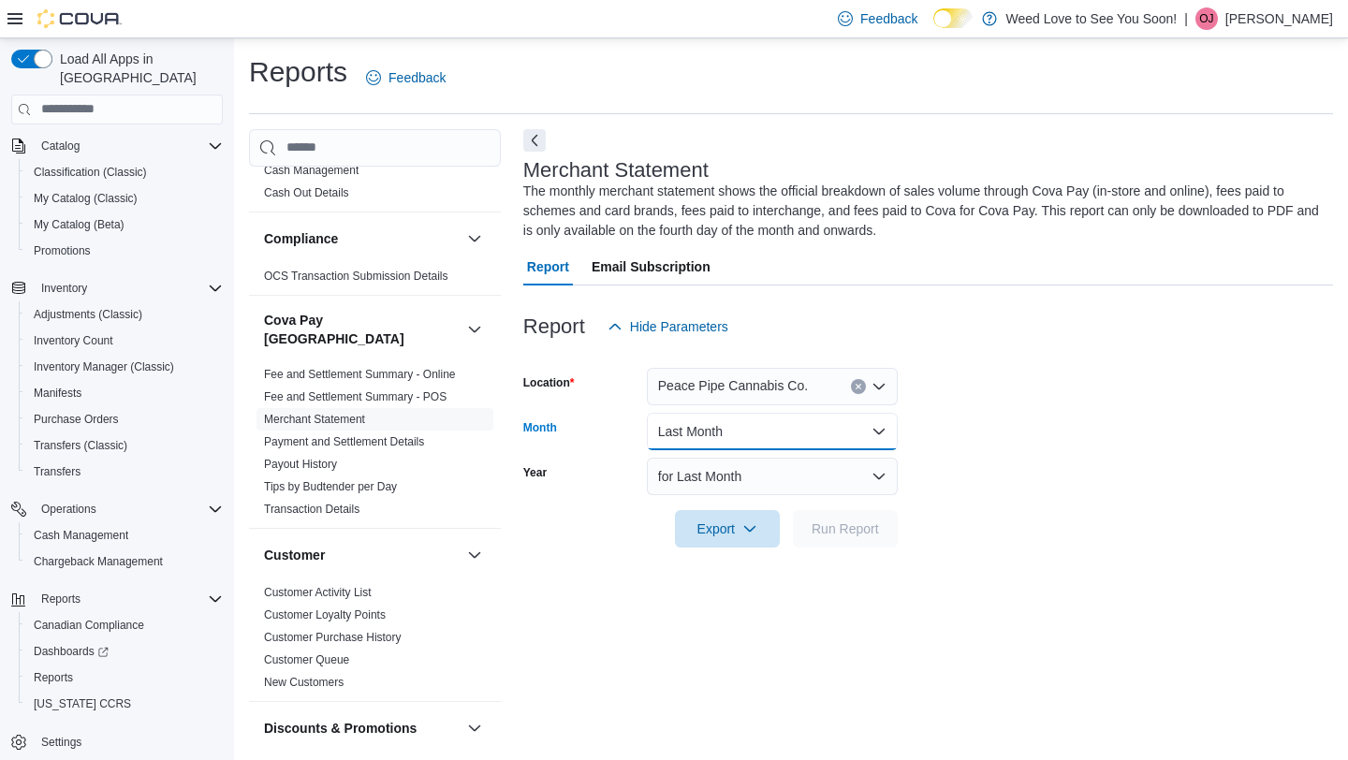
click at [852, 437] on button "Last Month" at bounding box center [772, 431] width 251 height 37
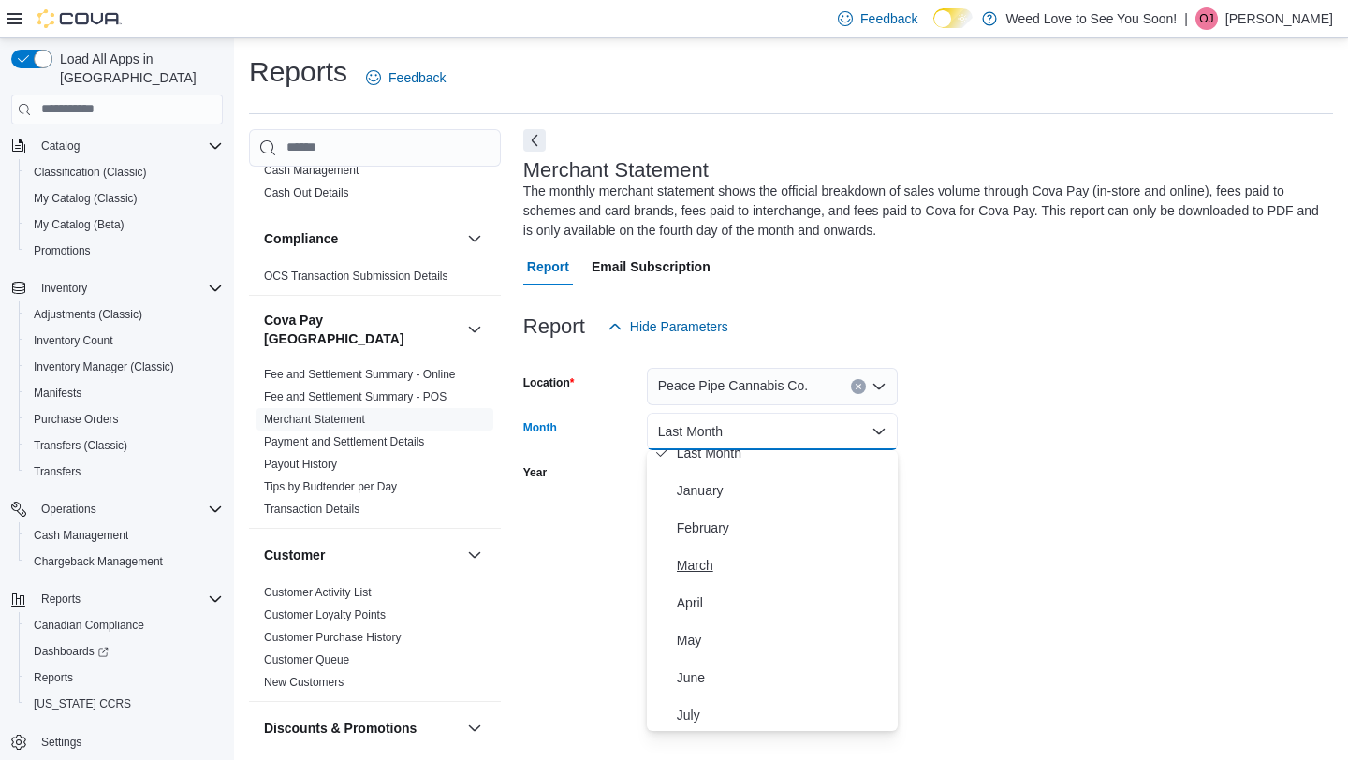
scroll to position [17, 0]
click at [744, 640] on span "May" at bounding box center [783, 639] width 213 height 22
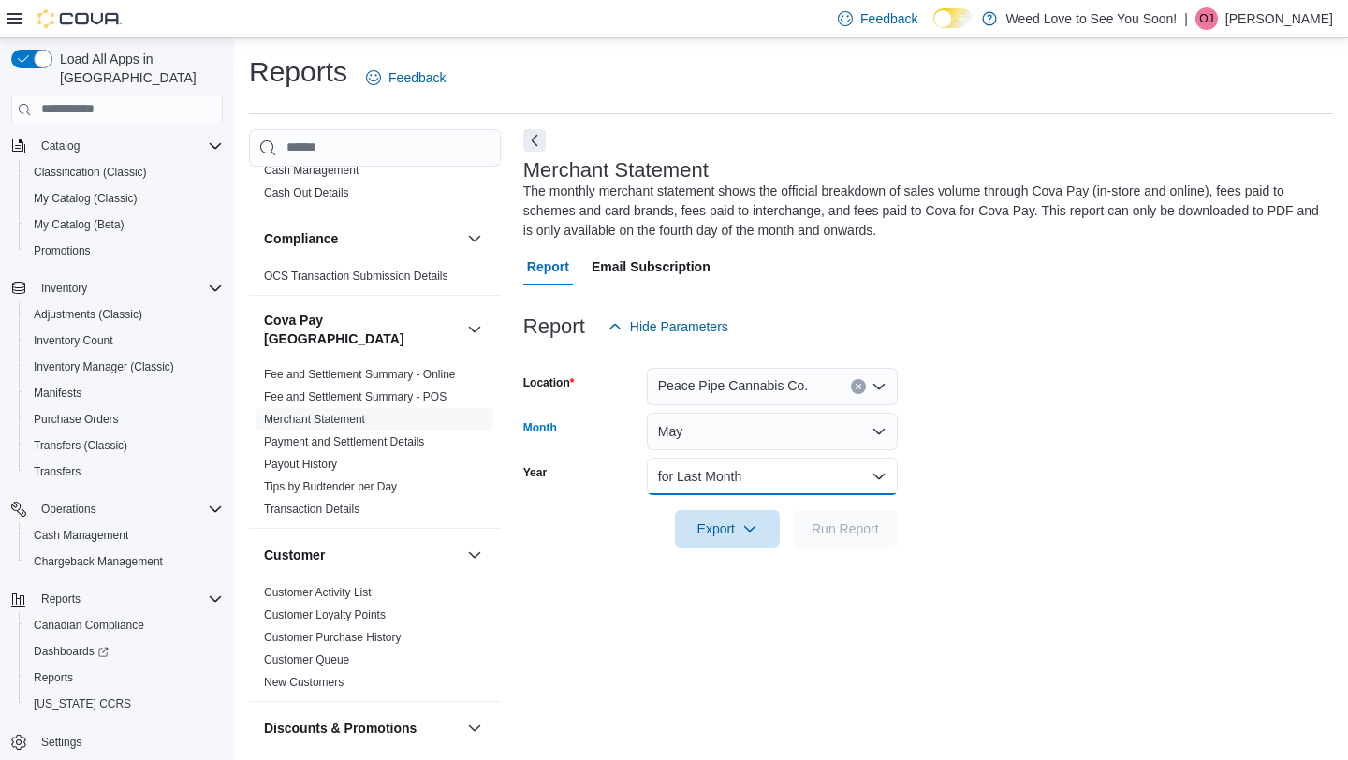
click at [788, 479] on button "for Last Month" at bounding box center [772, 476] width 251 height 37
click at [752, 519] on span "for Last Month" at bounding box center [783, 514] width 213 height 22
click at [757, 529] on icon "button" at bounding box center [750, 528] width 15 height 15
click at [745, 566] on span "Export to Pdf" at bounding box center [732, 566] width 82 height 15
click at [741, 566] on span "Export to Pdf" at bounding box center [732, 566] width 82 height 15
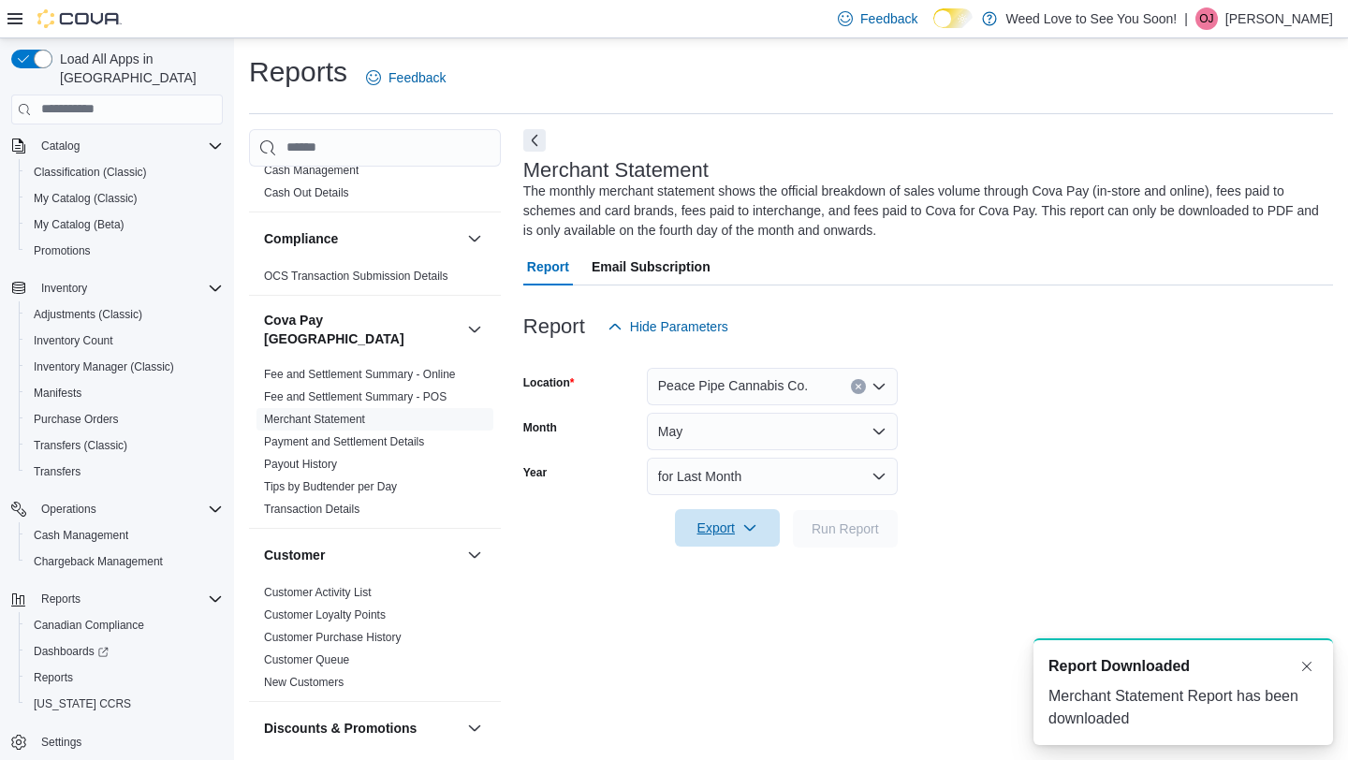
scroll to position [0, 0]
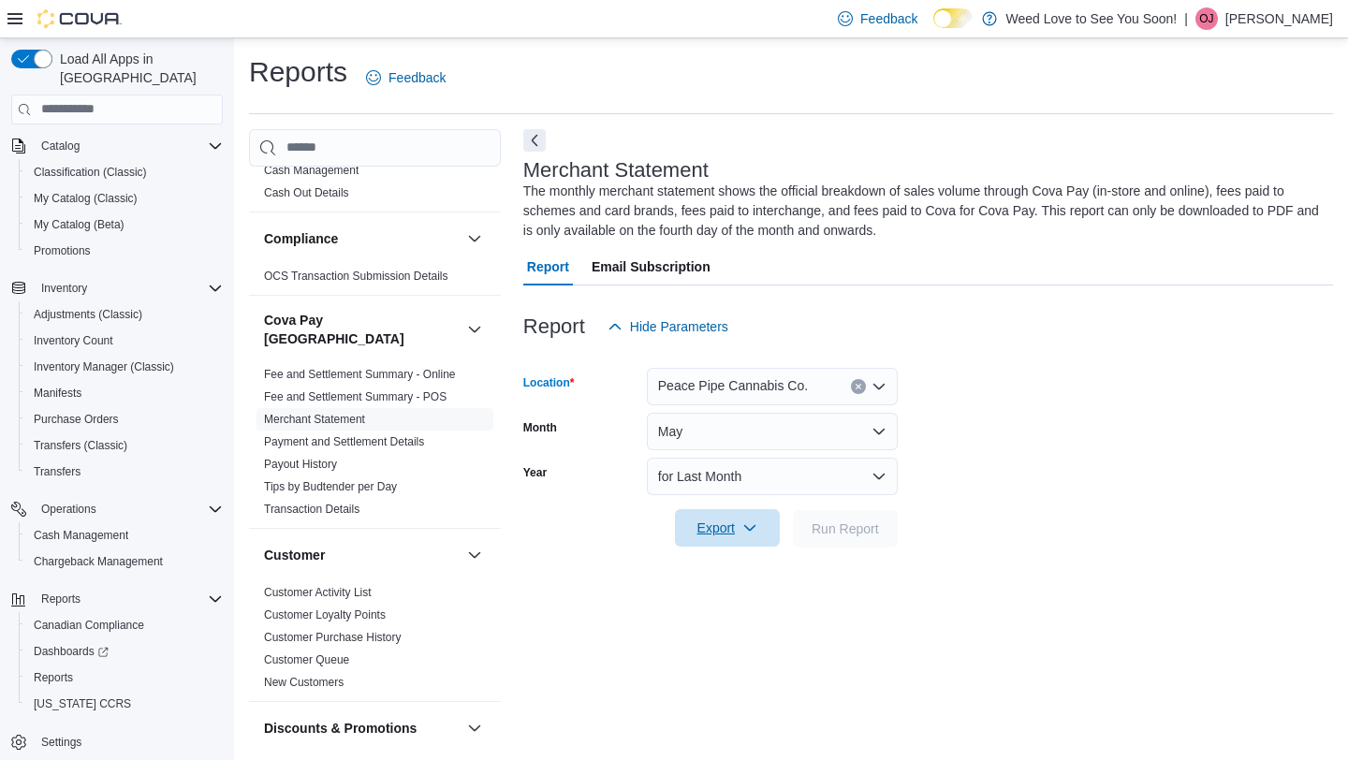
click at [854, 390] on button "Clear input" at bounding box center [858, 386] width 15 height 15
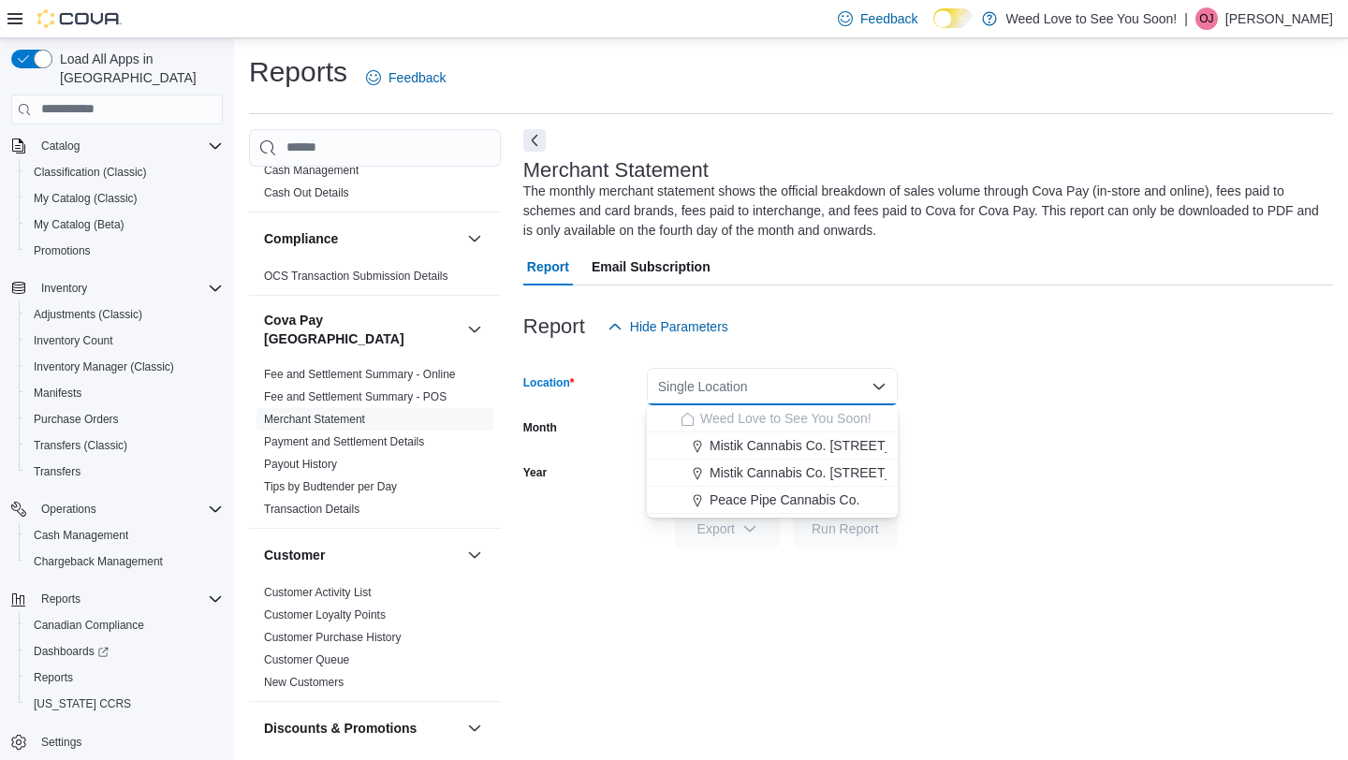
click at [875, 388] on icon "Close list of options" at bounding box center [879, 386] width 15 height 15
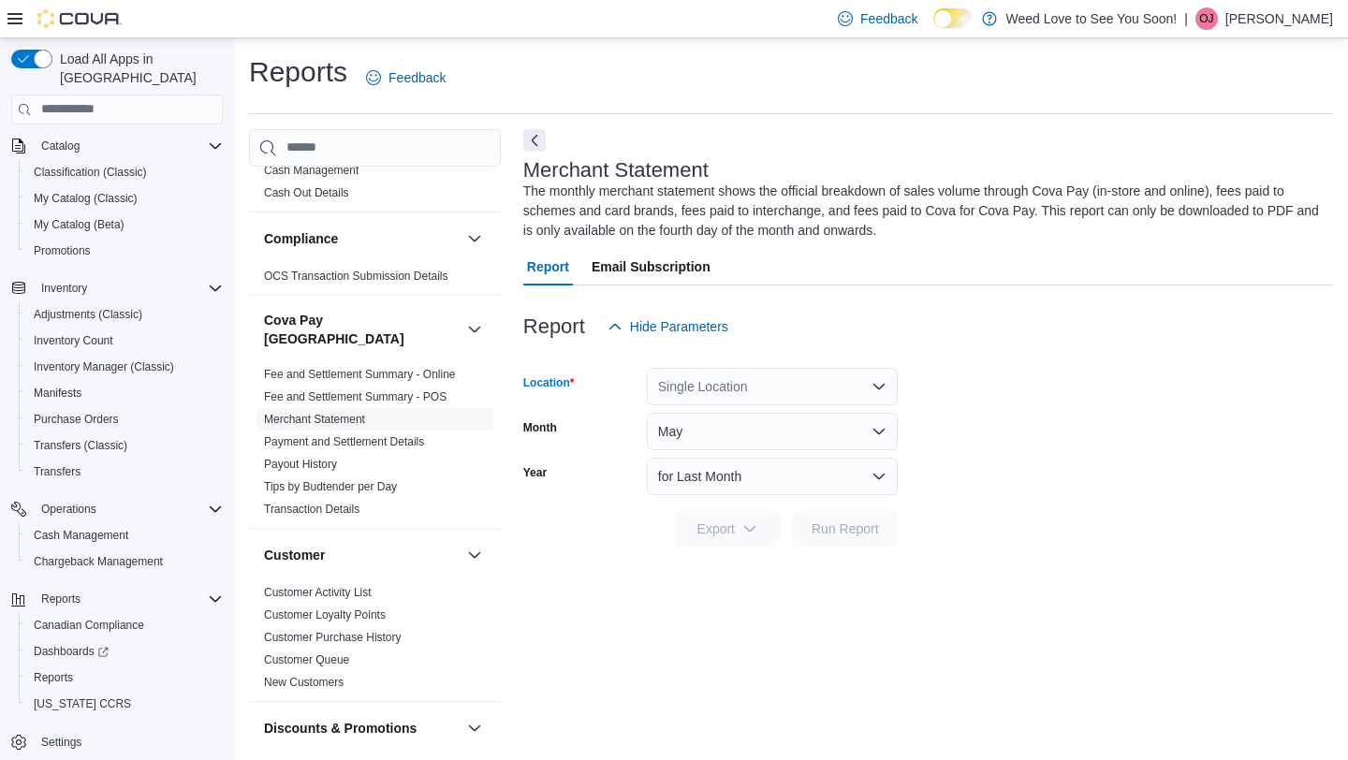
click at [875, 388] on icon "Open list of options" at bounding box center [879, 386] width 15 height 15
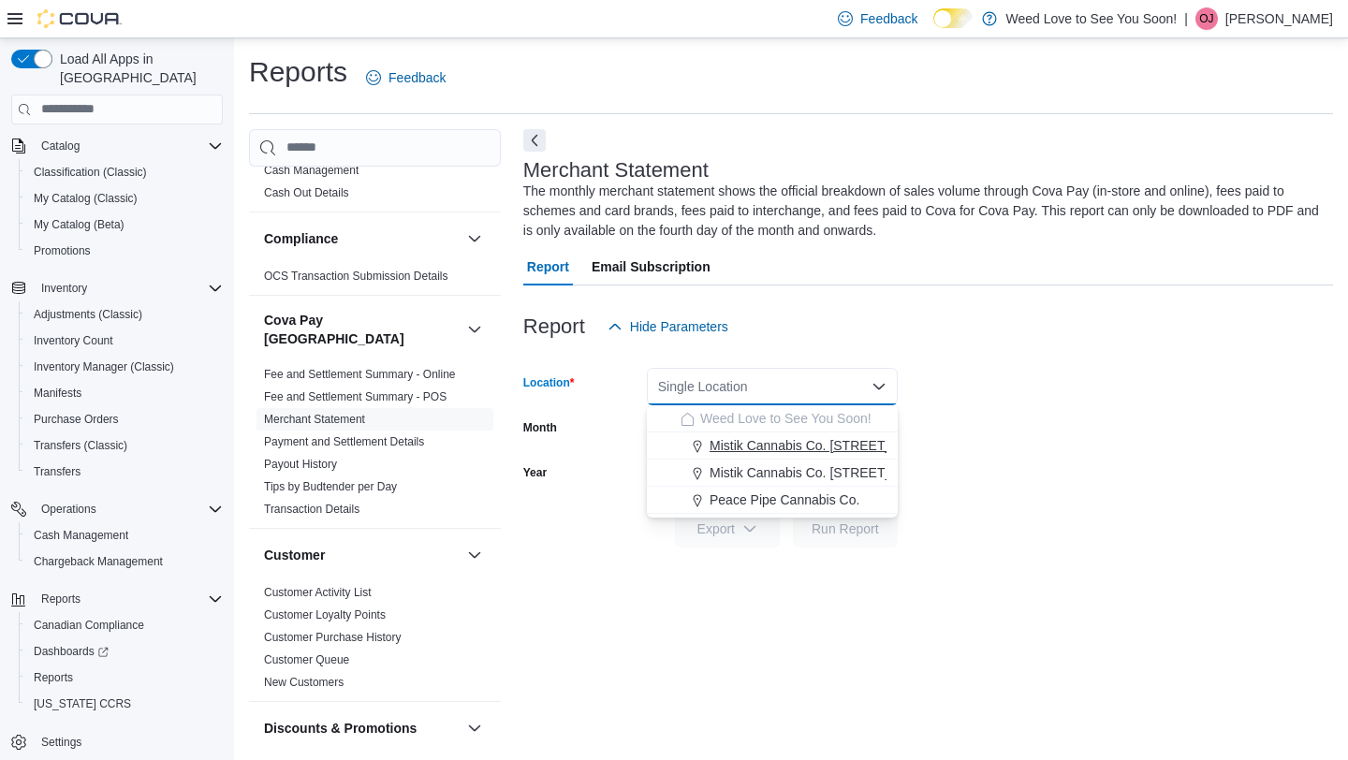
click at [870, 446] on span "Mistik Cannabis Co. [STREET_ADDRESS]" at bounding box center [835, 445] width 250 height 19
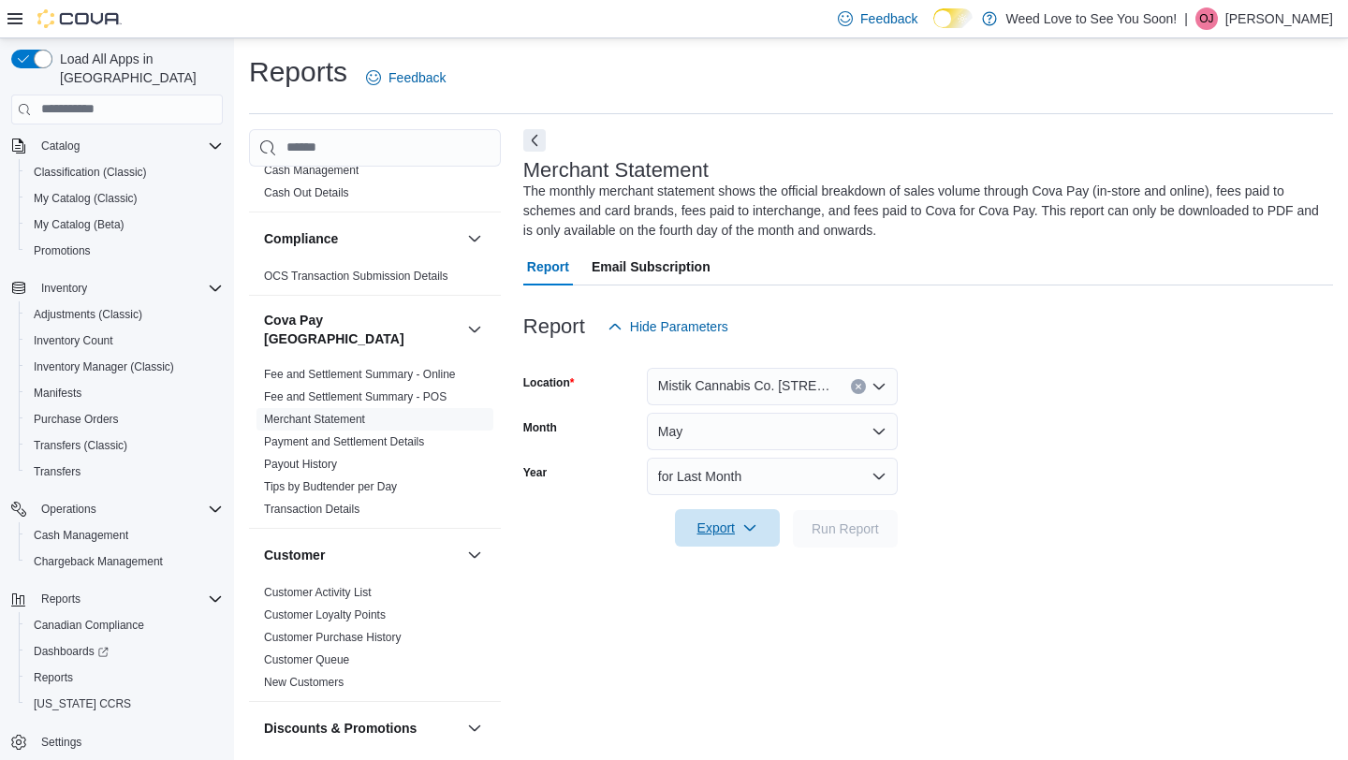
click at [747, 521] on span "Export" at bounding box center [727, 527] width 82 height 37
click at [743, 562] on span "Export to Pdf" at bounding box center [732, 566] width 82 height 15
click at [758, 528] on span "Export" at bounding box center [727, 527] width 82 height 37
click at [738, 559] on span "Export to Pdf" at bounding box center [732, 566] width 82 height 15
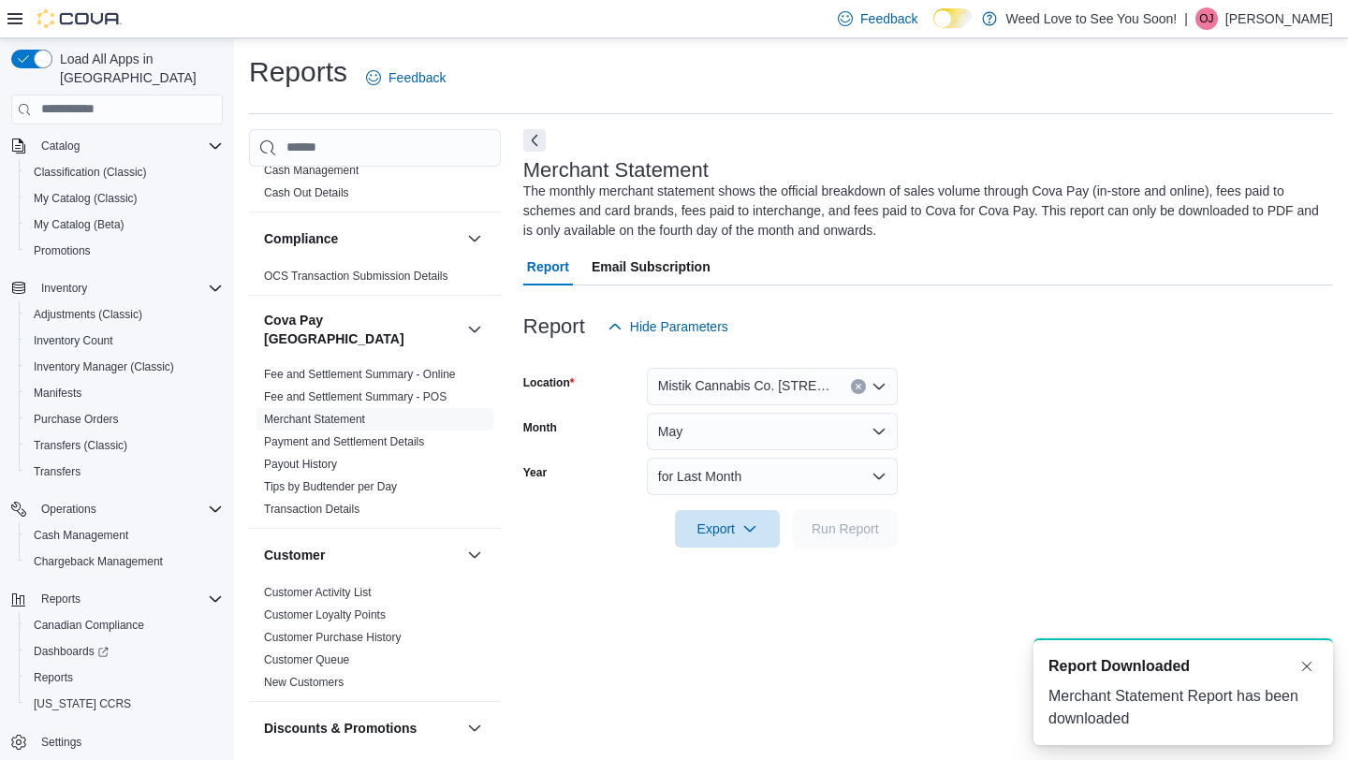
click at [1192, 462] on form "Location Mistik Cannabis Co. [STREET_ADDRESS] Month May Year for Last Month Exp…" at bounding box center [928, 447] width 810 height 202
click at [1294, 68] on div "Reports Feedback" at bounding box center [791, 77] width 1084 height 49
